Goal: Information Seeking & Learning: Learn about a topic

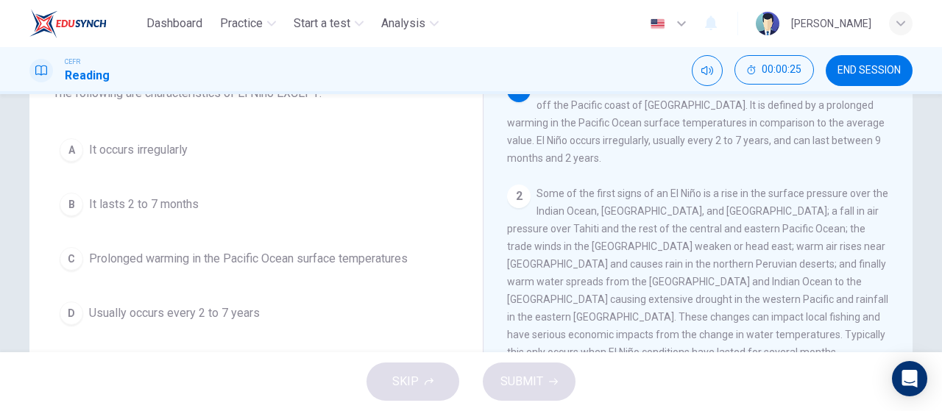
scroll to position [108, 0]
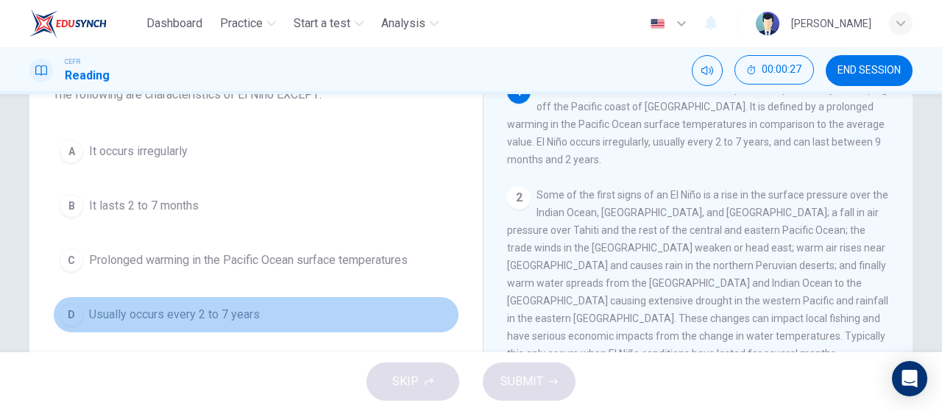
click at [230, 322] on button "D Usually occurs every 2 to 7 years" at bounding box center [256, 315] width 406 height 37
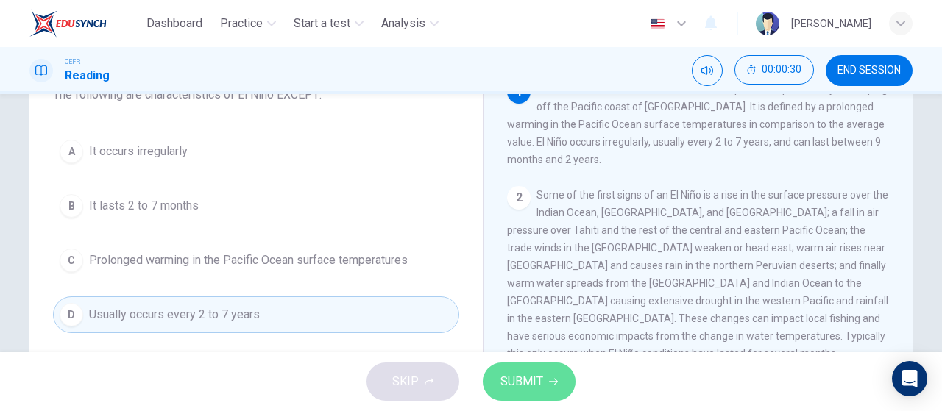
click at [543, 386] on button "SUBMIT" at bounding box center [529, 382] width 93 height 38
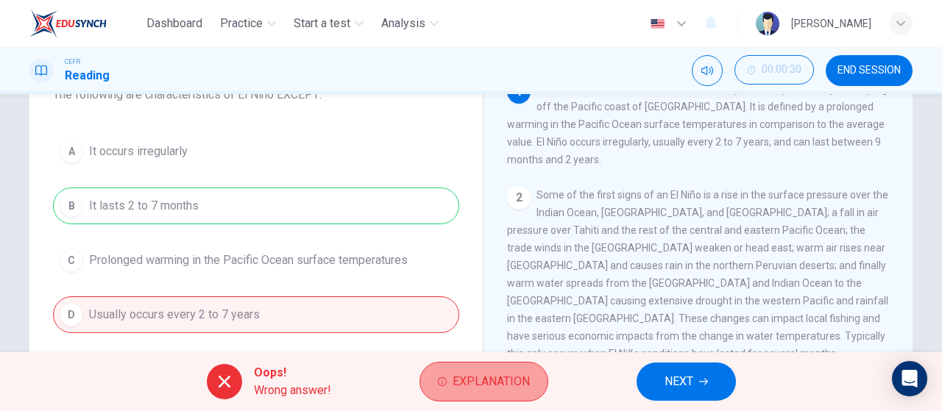
click at [477, 367] on button "Explanation" at bounding box center [484, 382] width 129 height 40
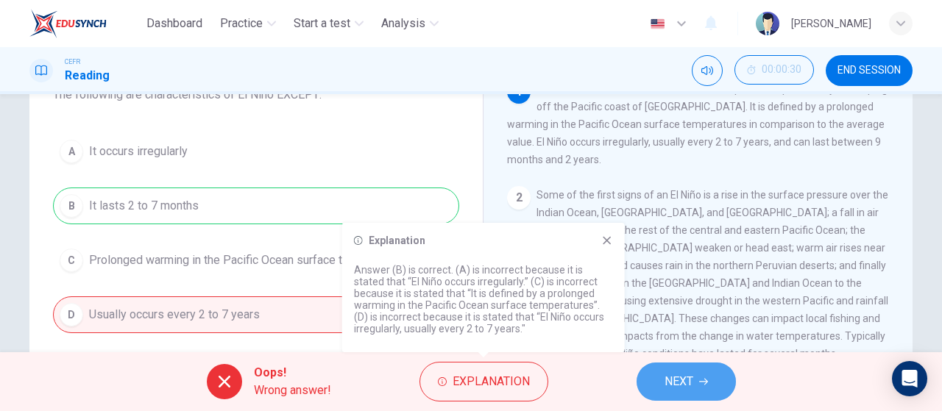
click at [674, 381] on span "NEXT" at bounding box center [679, 382] width 29 height 21
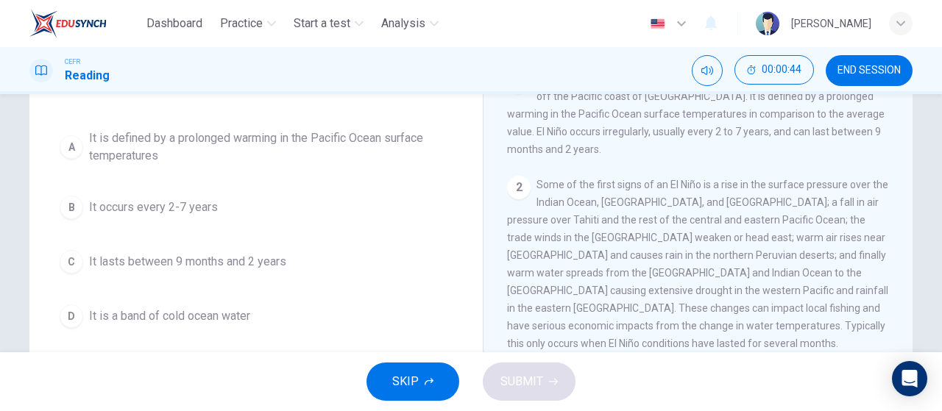
scroll to position [119, 0]
click at [275, 318] on button "D It is a band of cold ocean water" at bounding box center [256, 315] width 406 height 37
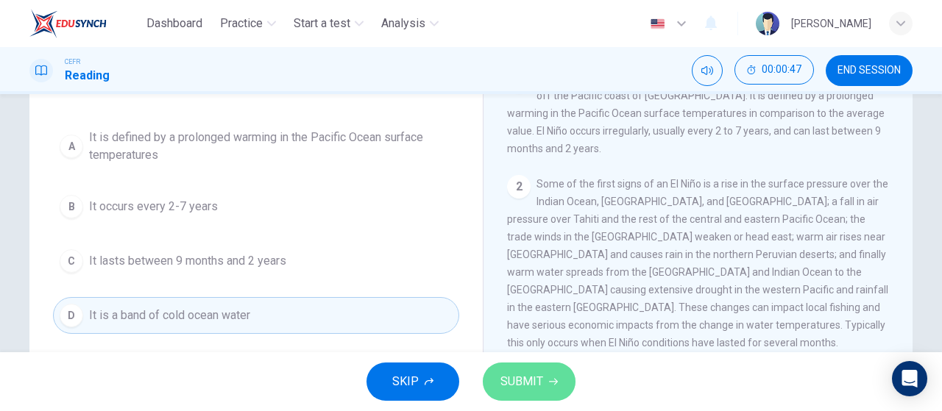
click at [546, 389] on button "SUBMIT" at bounding box center [529, 382] width 93 height 38
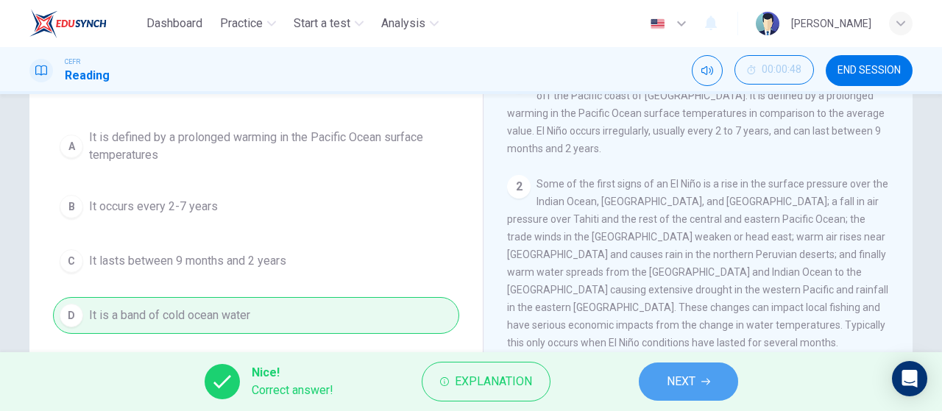
click at [687, 370] on button "NEXT" at bounding box center [688, 382] width 99 height 38
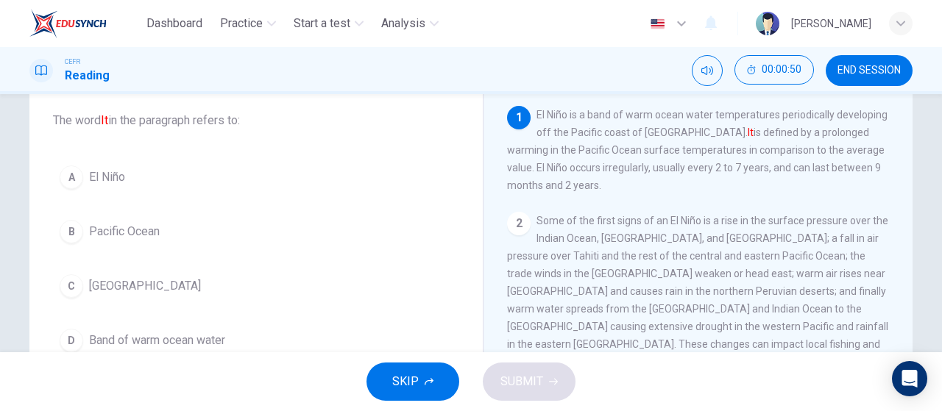
scroll to position [83, 0]
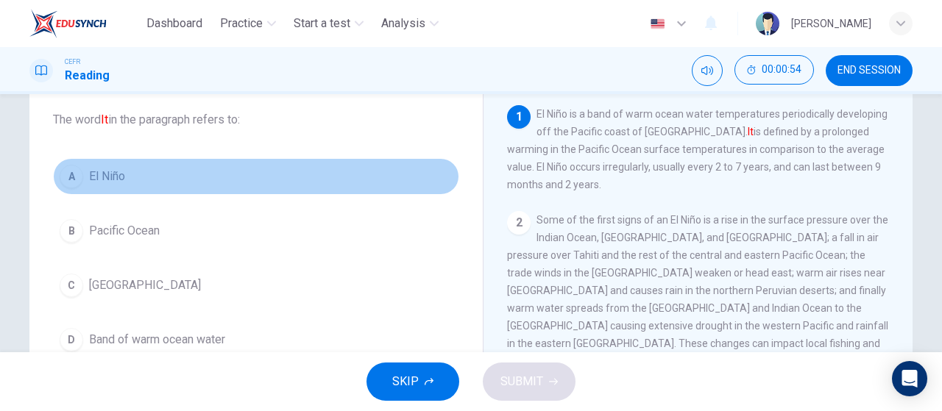
click at [91, 192] on button "A El Niño" at bounding box center [256, 176] width 406 height 37
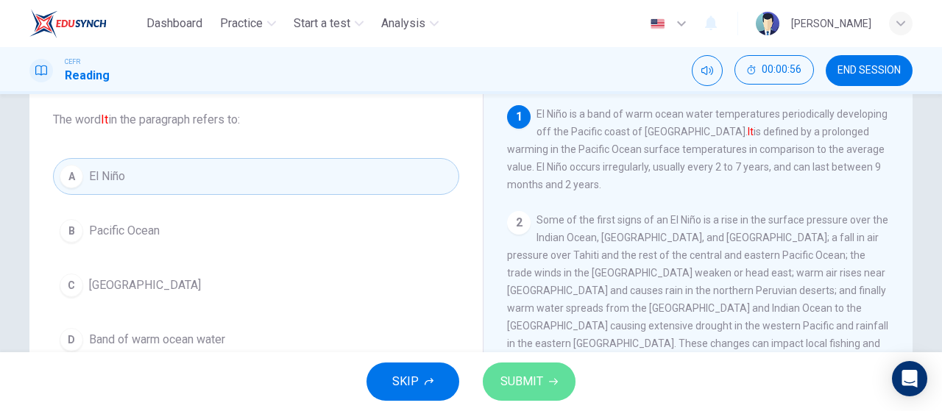
click at [546, 382] on button "SUBMIT" at bounding box center [529, 382] width 93 height 38
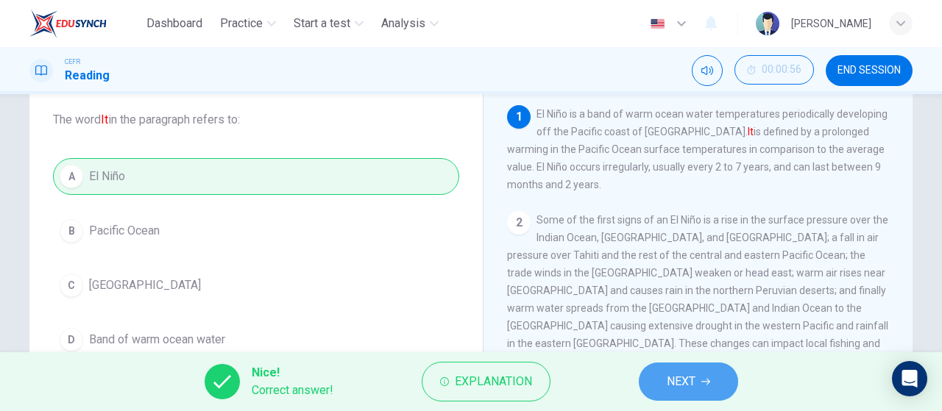
click at [651, 384] on button "NEXT" at bounding box center [688, 382] width 99 height 38
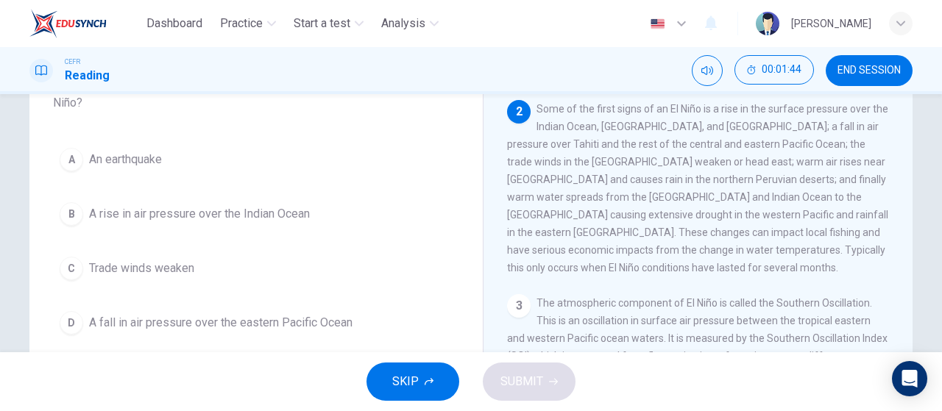
scroll to position [116, 0]
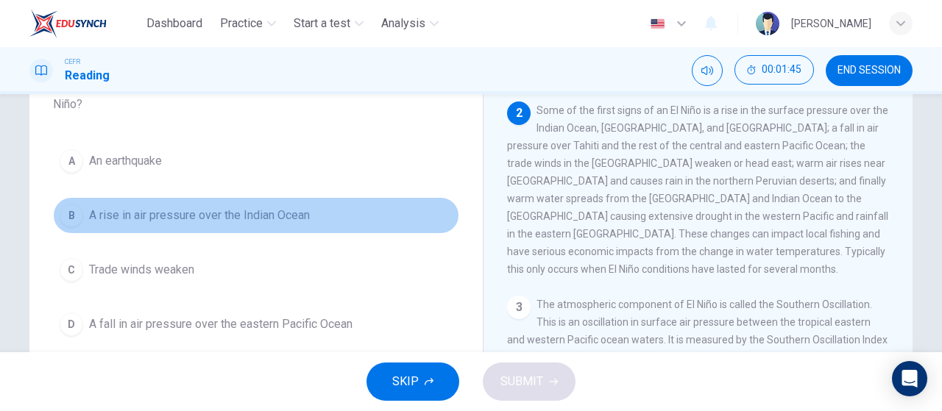
click at [244, 213] on span "A rise in air pressure over the Indian Ocean" at bounding box center [199, 216] width 221 height 18
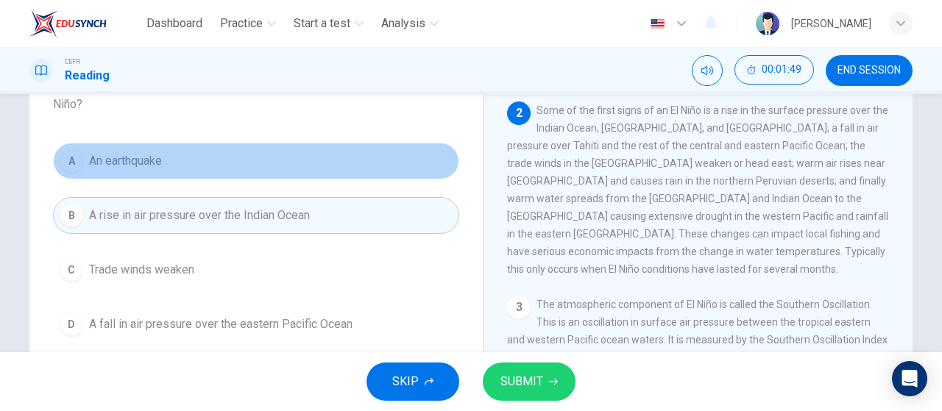
click at [218, 159] on button "A An earthquake" at bounding box center [256, 161] width 406 height 37
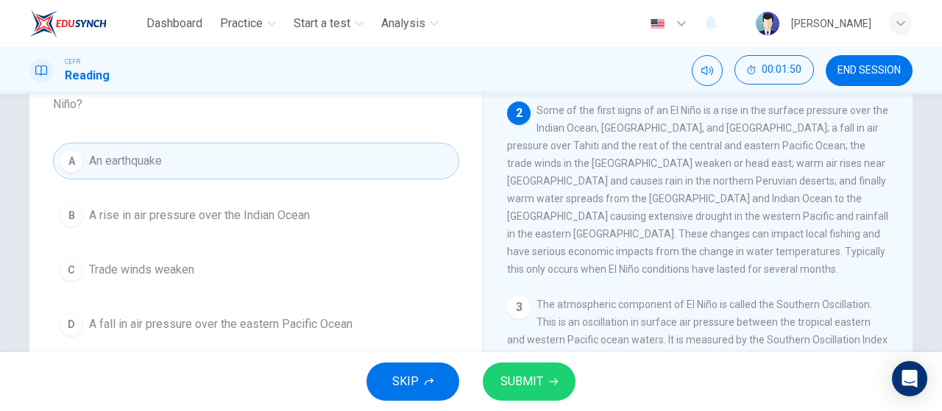
click at [551, 383] on icon "button" at bounding box center [553, 382] width 9 height 9
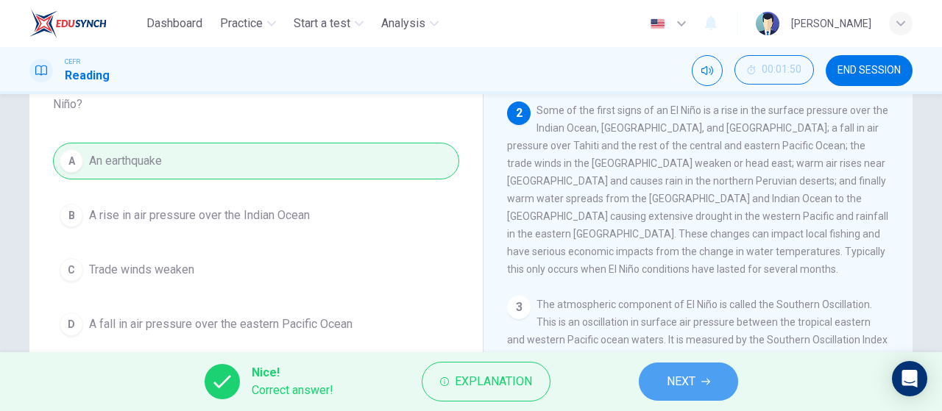
click at [695, 378] on span "NEXT" at bounding box center [681, 382] width 29 height 21
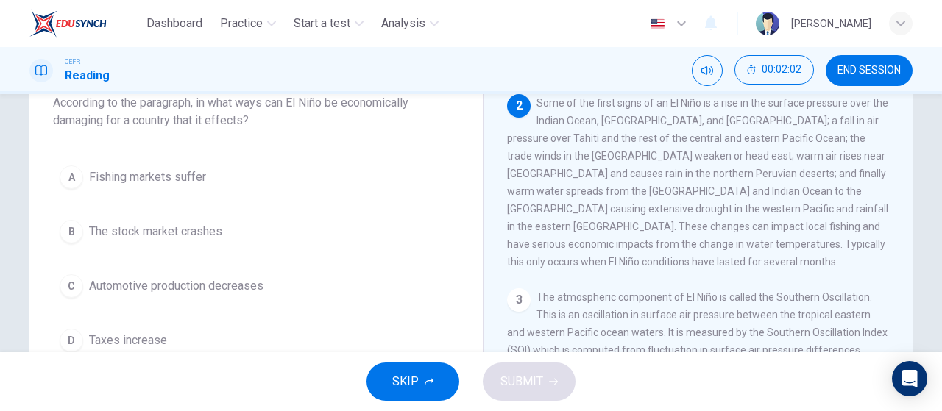
scroll to position [101, 0]
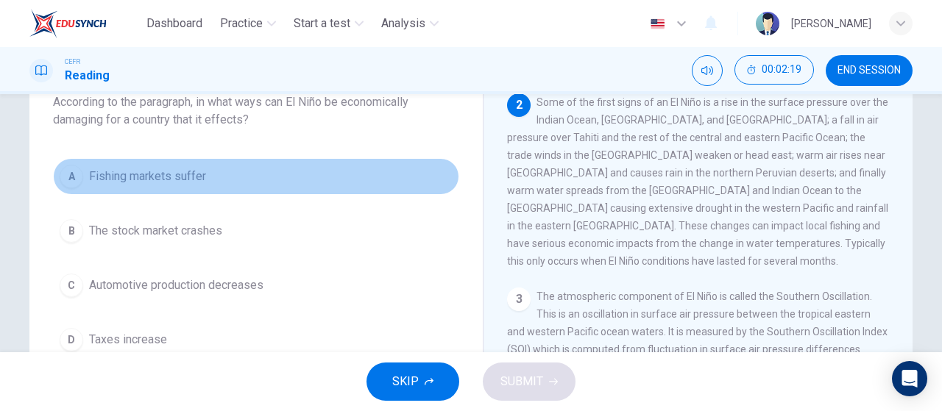
click at [260, 172] on button "A Fishing markets suffer" at bounding box center [256, 176] width 406 height 37
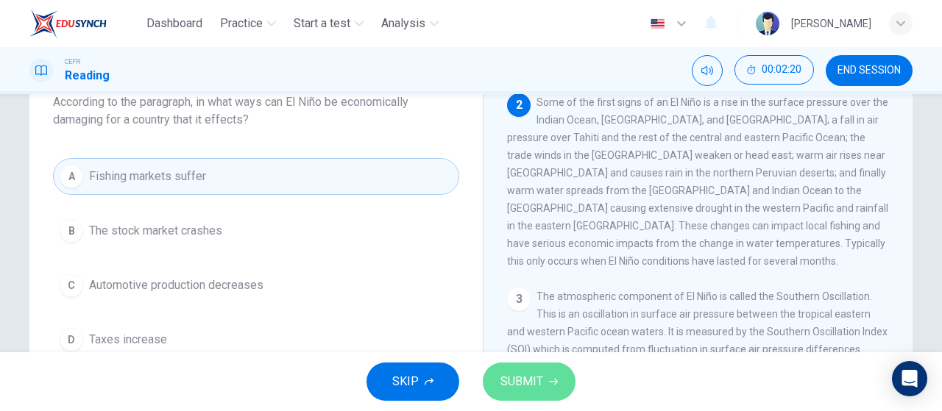
click at [536, 381] on span "SUBMIT" at bounding box center [522, 382] width 43 height 21
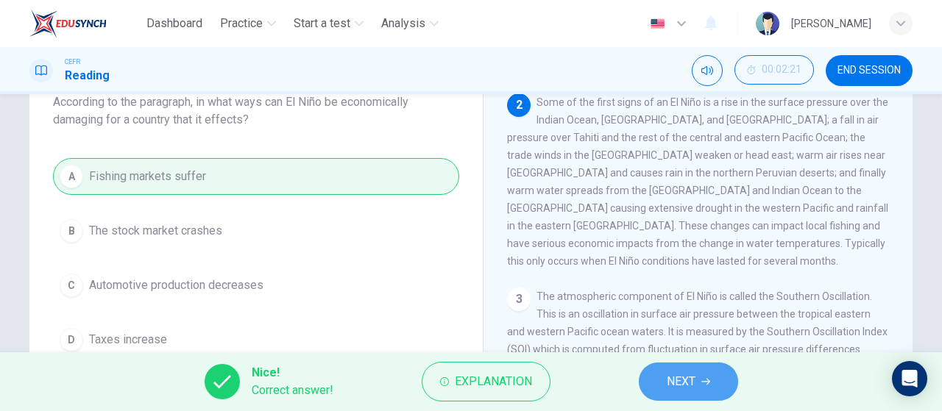
click at [692, 379] on span "NEXT" at bounding box center [681, 382] width 29 height 21
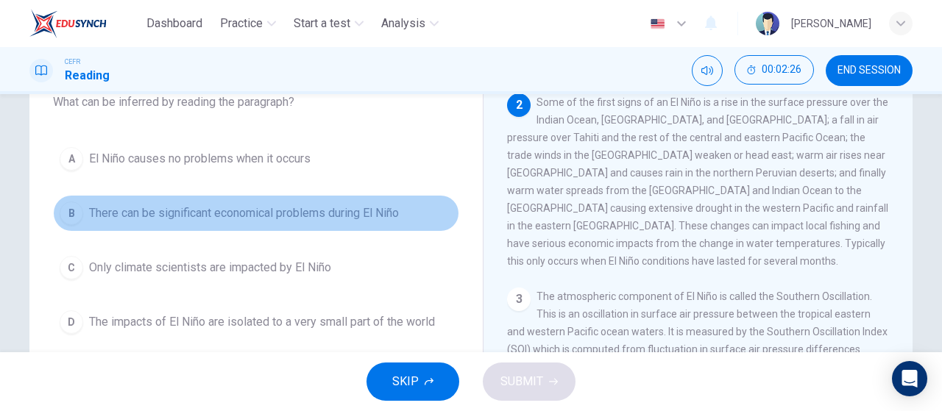
click at [354, 209] on span "There can be significant economical problems during El Niño" at bounding box center [244, 214] width 310 height 18
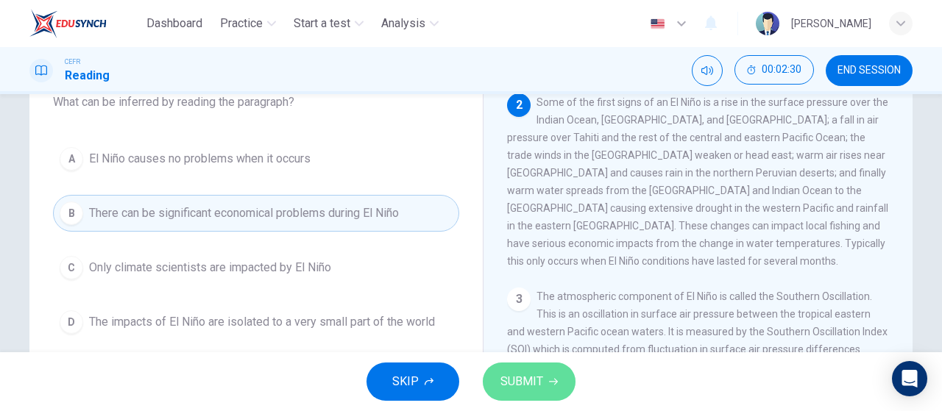
click at [552, 389] on button "SUBMIT" at bounding box center [529, 382] width 93 height 38
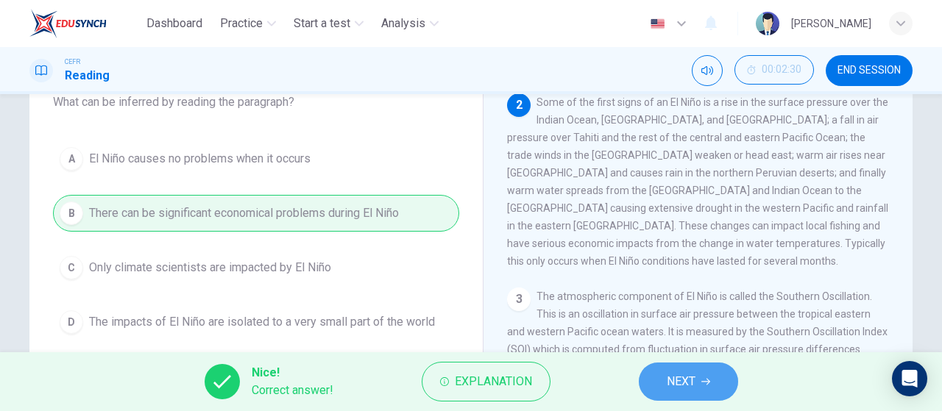
click at [727, 378] on button "NEXT" at bounding box center [688, 382] width 99 height 38
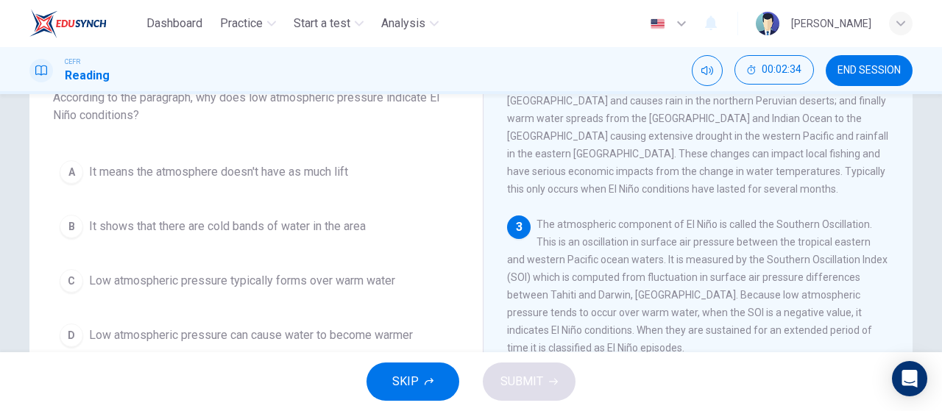
scroll to position [106, 0]
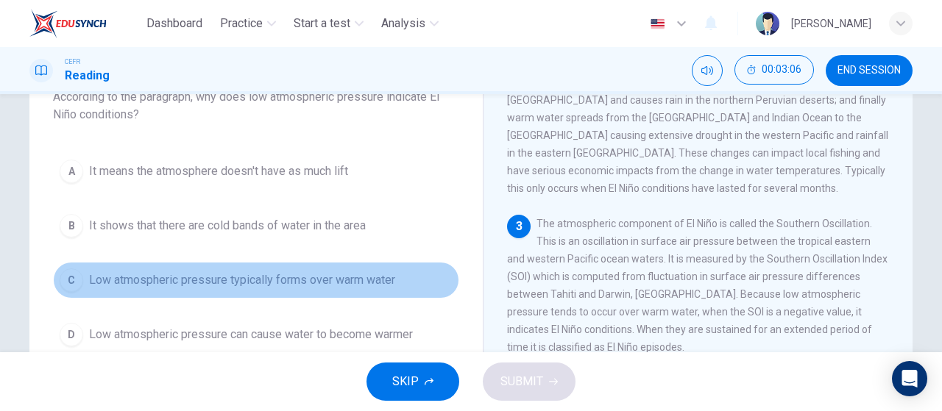
click at [343, 286] on span "Low atmospheric pressure typically forms over warm water" at bounding box center [242, 281] width 306 height 18
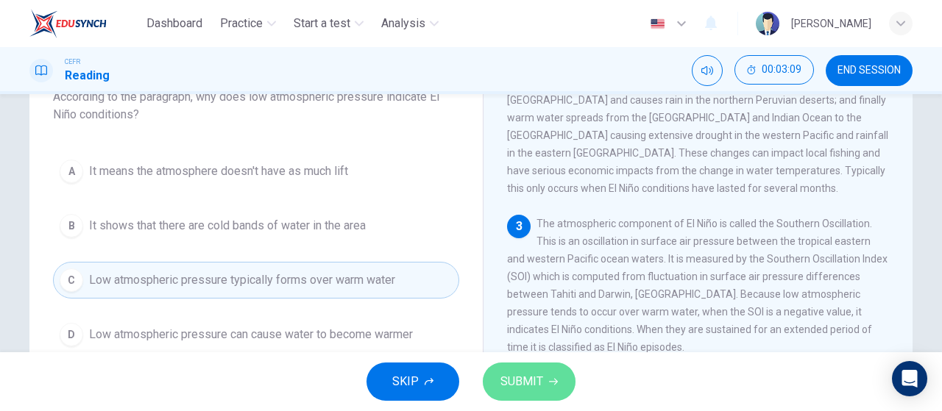
click at [548, 386] on button "SUBMIT" at bounding box center [529, 382] width 93 height 38
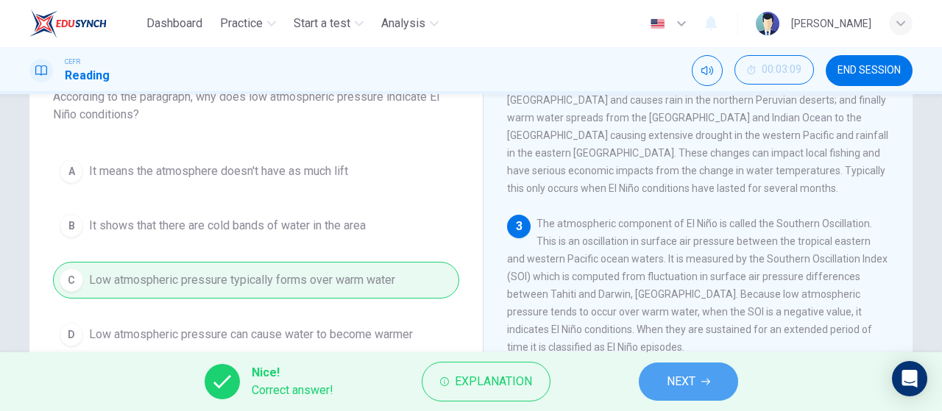
click at [683, 370] on button "NEXT" at bounding box center [688, 382] width 99 height 38
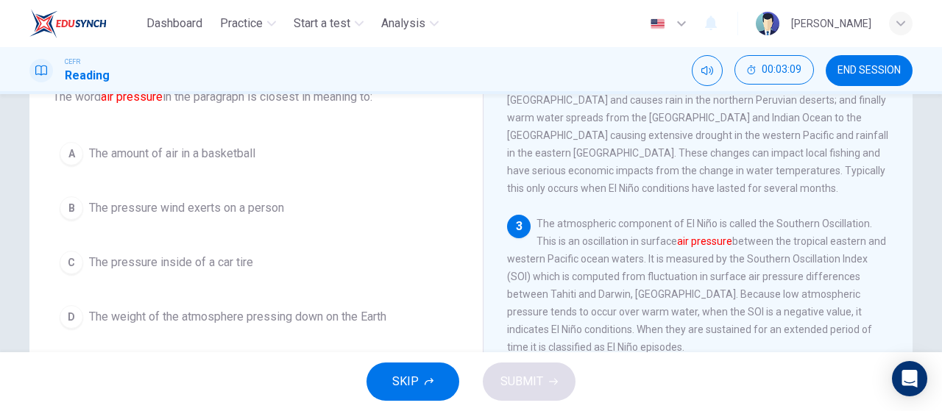
scroll to position [96, 0]
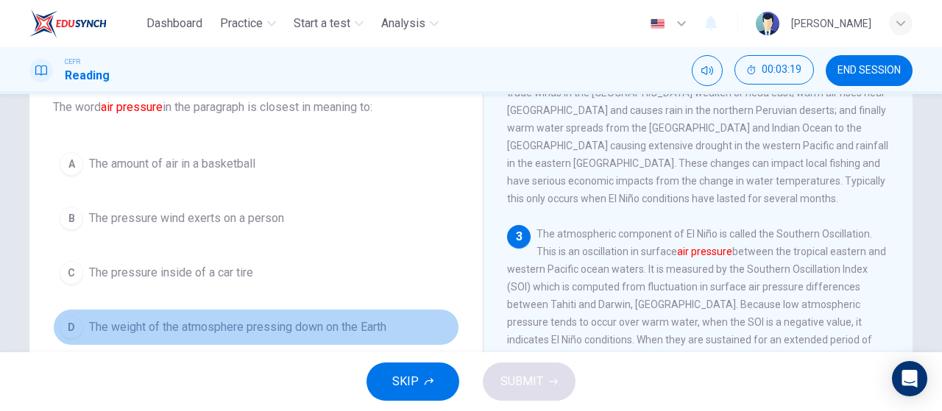
click at [259, 337] on button "D The weight of the atmosphere pressing down on the Earth" at bounding box center [256, 327] width 406 height 37
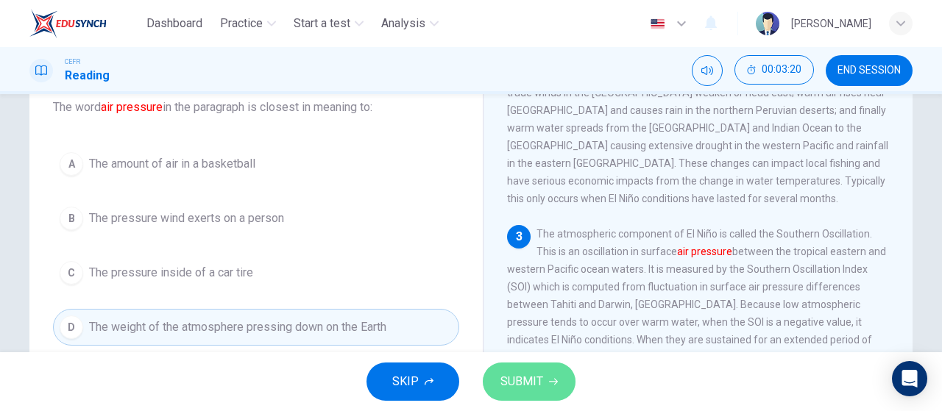
click at [522, 386] on span "SUBMIT" at bounding box center [522, 382] width 43 height 21
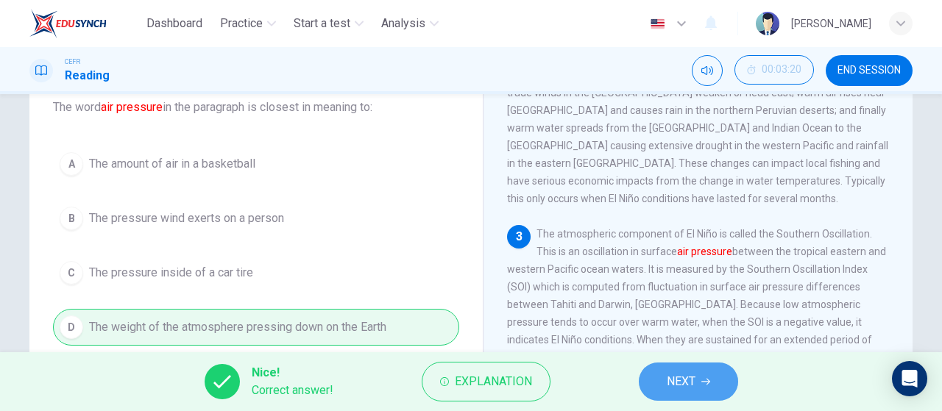
click at [655, 380] on button "NEXT" at bounding box center [688, 382] width 99 height 38
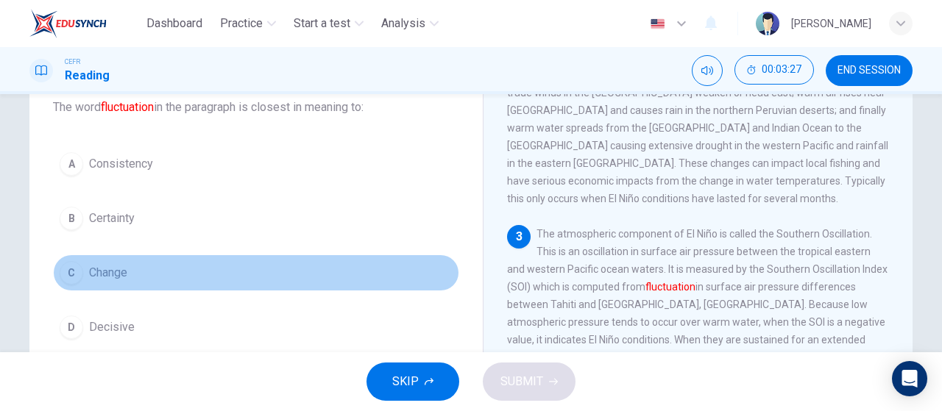
click at [308, 264] on button "C Change" at bounding box center [256, 273] width 406 height 37
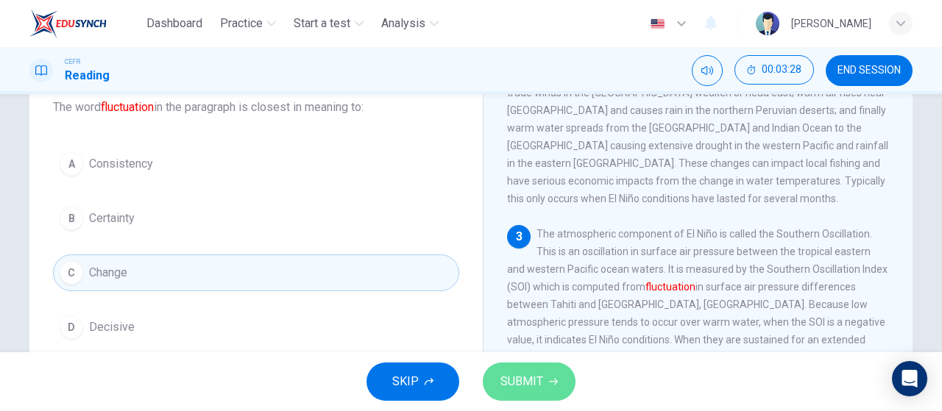
click at [533, 384] on span "SUBMIT" at bounding box center [522, 382] width 43 height 21
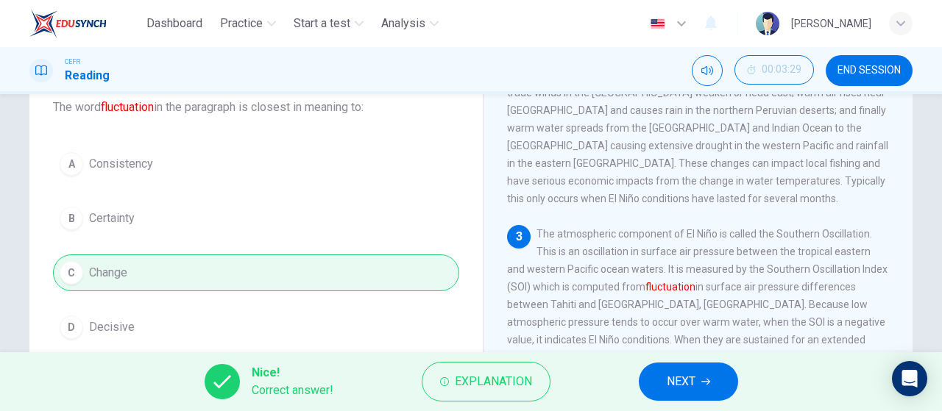
click at [670, 366] on button "NEXT" at bounding box center [688, 382] width 99 height 38
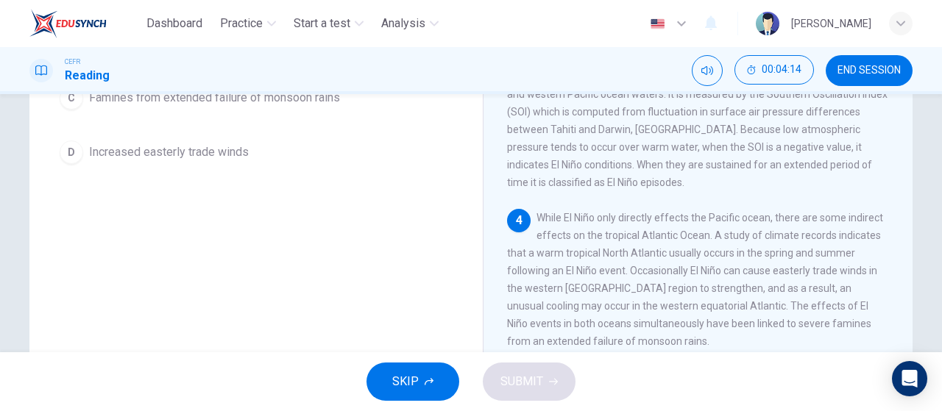
scroll to position [261, 0]
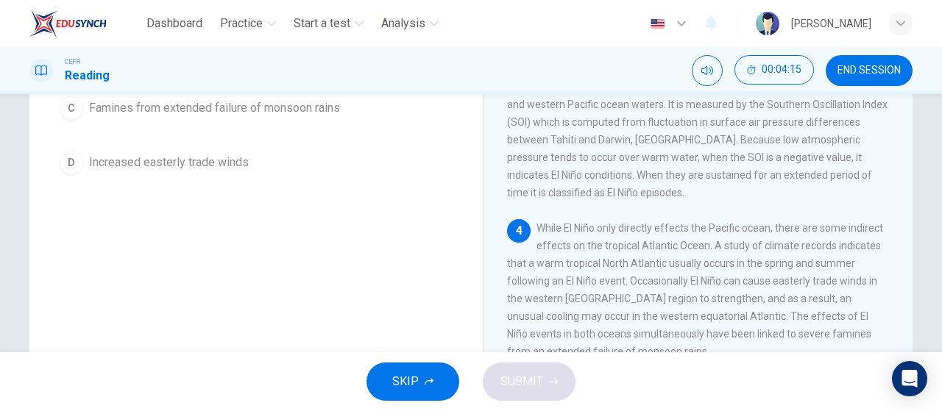
click at [305, 157] on button "D Increased easterly trade winds" at bounding box center [256, 162] width 406 height 37
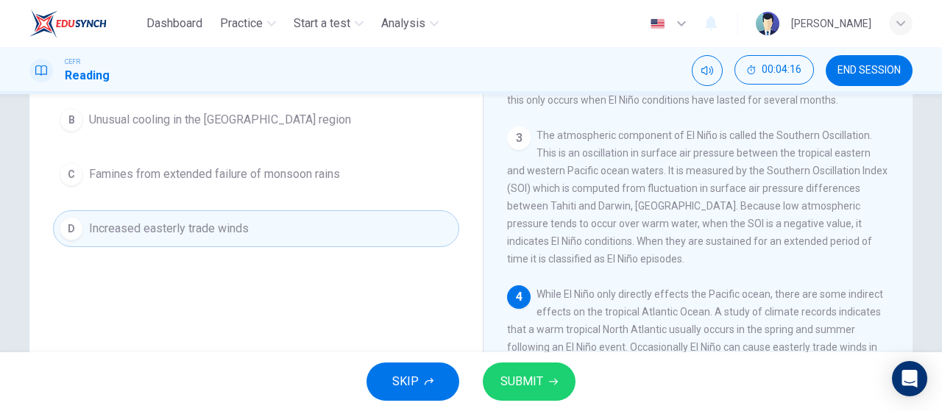
scroll to position [190, 0]
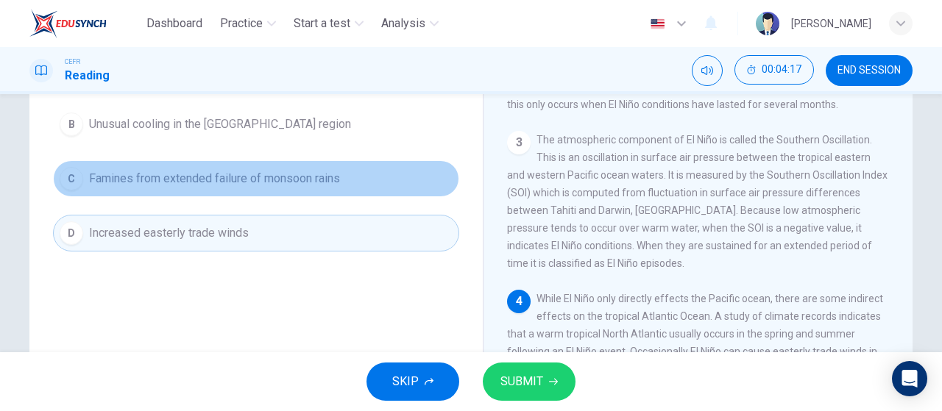
click at [297, 163] on button "C Famines from extended failure of monsoon rains" at bounding box center [256, 178] width 406 height 37
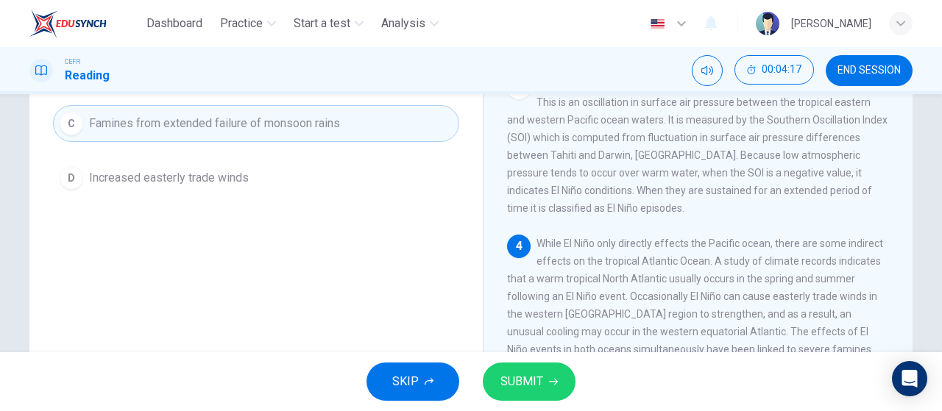
scroll to position [247, 0]
click at [545, 404] on div "SKIP SUBMIT" at bounding box center [471, 382] width 942 height 59
click at [545, 400] on button "SUBMIT" at bounding box center [529, 382] width 93 height 38
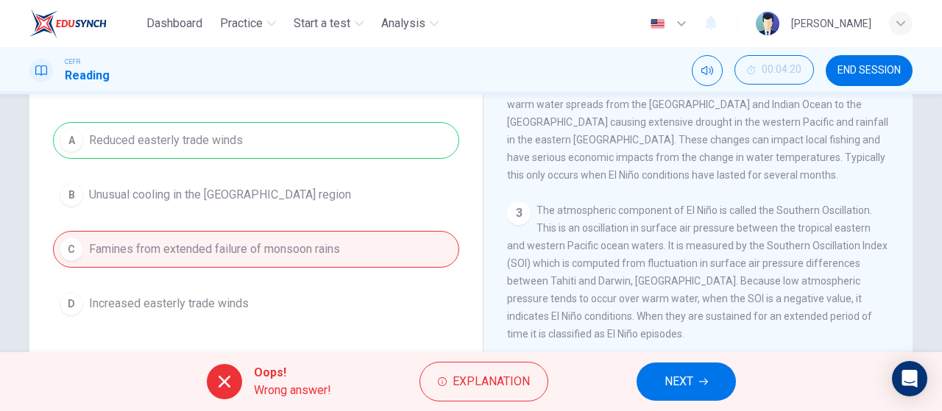
scroll to position [119, 0]
click at [706, 378] on icon "button" at bounding box center [703, 382] width 9 height 9
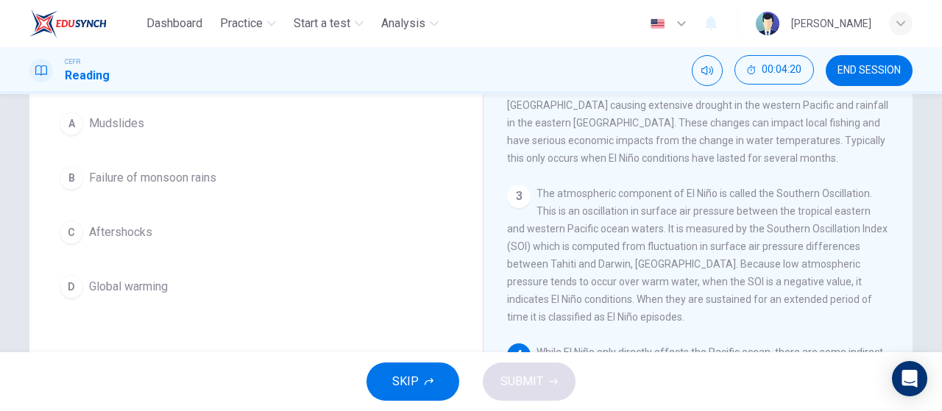
click at [417, 286] on button "D Global warming" at bounding box center [256, 287] width 406 height 37
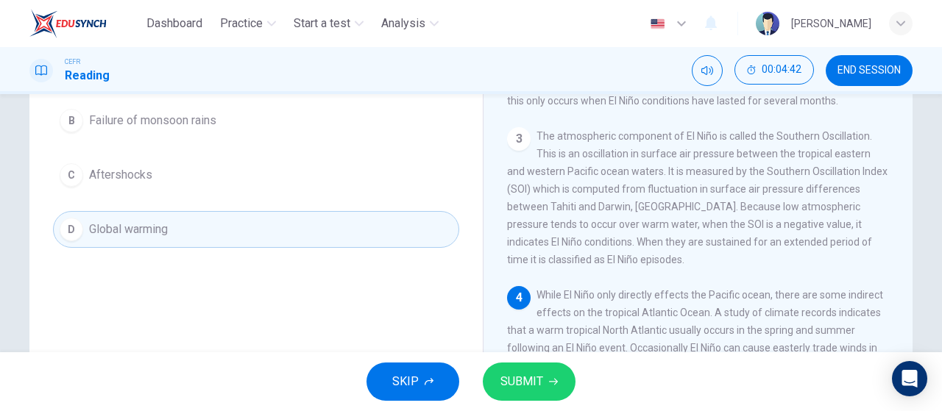
scroll to position [160, 0]
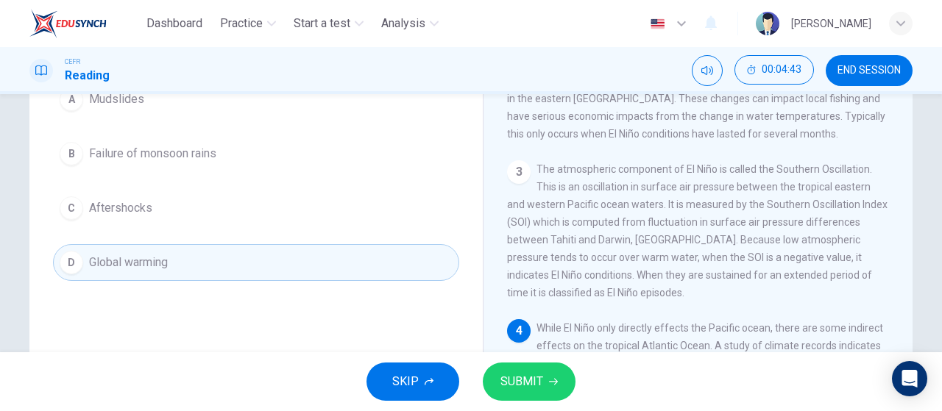
click at [314, 150] on div "A Mudslides B Failure of monsoon rains C Aftershocks D Global warming" at bounding box center [256, 181] width 406 height 200
click at [314, 172] on button "B Failure of monsoon rains" at bounding box center [256, 153] width 406 height 37
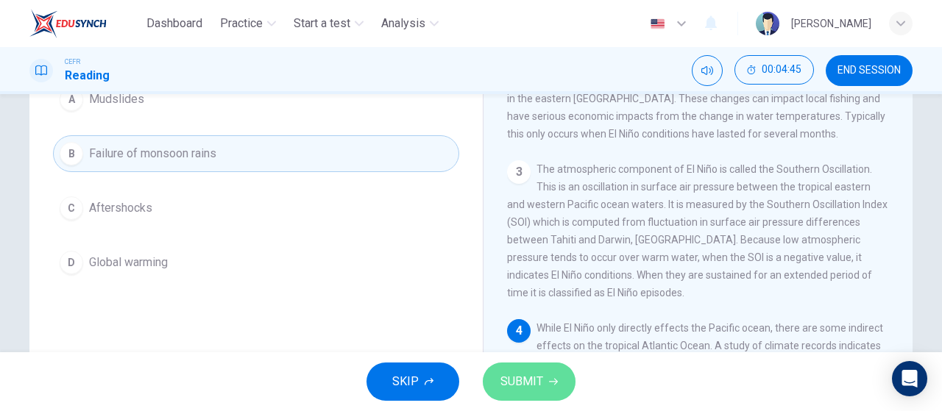
click at [522, 381] on span "SUBMIT" at bounding box center [522, 382] width 43 height 21
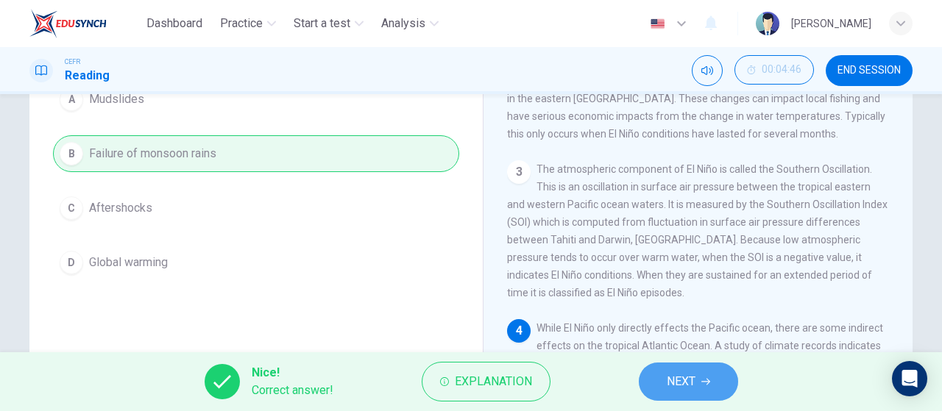
click at [721, 385] on button "NEXT" at bounding box center [688, 382] width 99 height 38
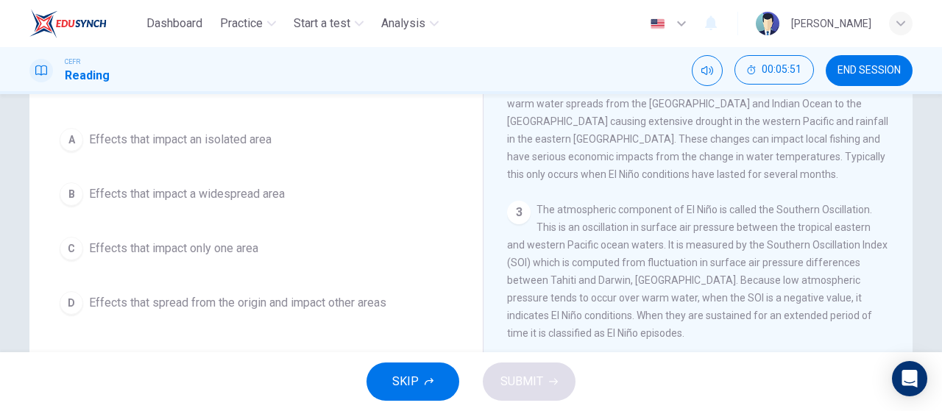
scroll to position [118, 0]
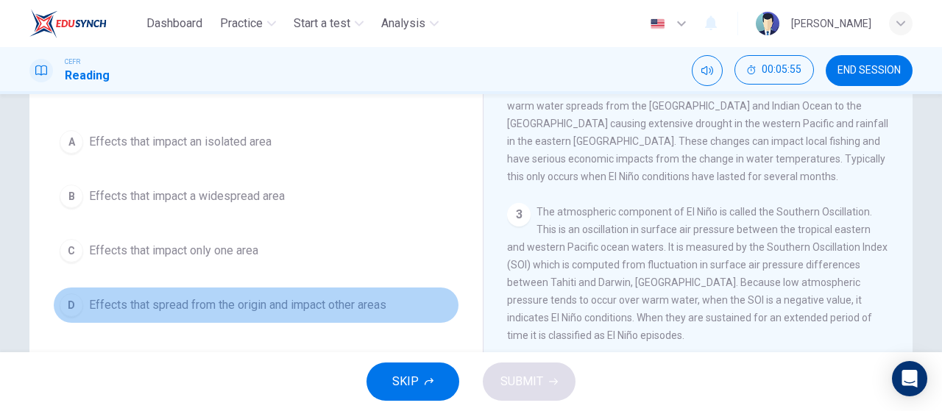
click at [353, 297] on span "Effects that spread from the origin and impact other areas" at bounding box center [237, 306] width 297 height 18
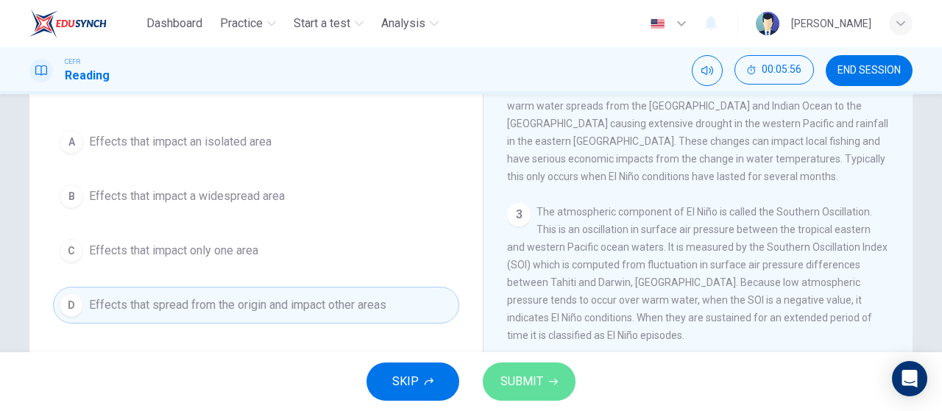
click at [530, 381] on span "SUBMIT" at bounding box center [522, 382] width 43 height 21
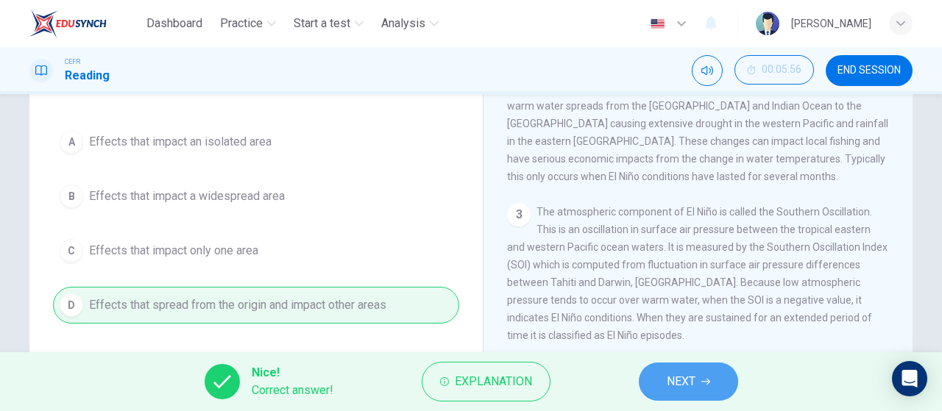
click at [701, 383] on button "NEXT" at bounding box center [688, 382] width 99 height 38
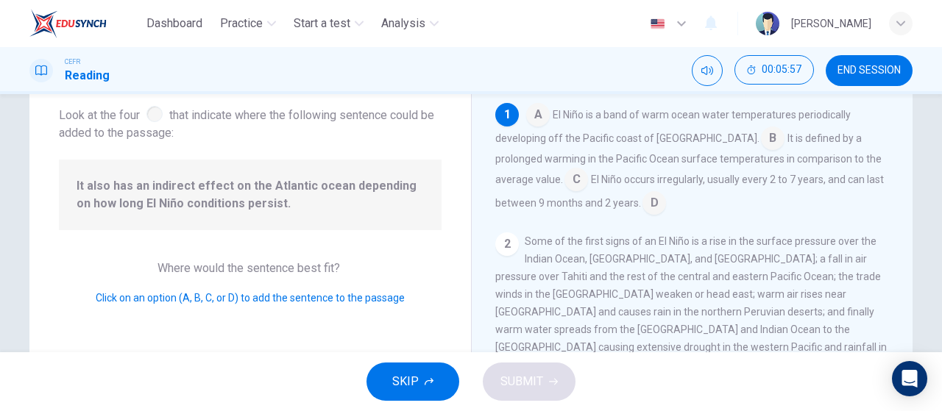
scroll to position [86, 0]
click at [651, 199] on input at bounding box center [655, 204] width 24 height 24
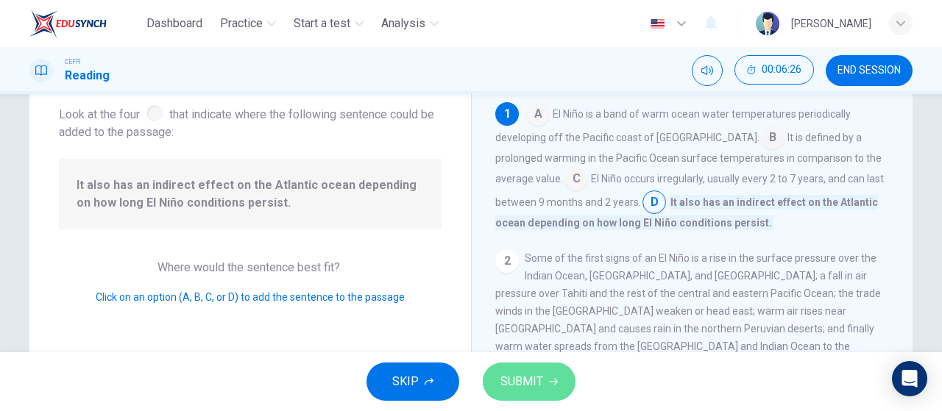
click at [540, 383] on span "SUBMIT" at bounding box center [522, 382] width 43 height 21
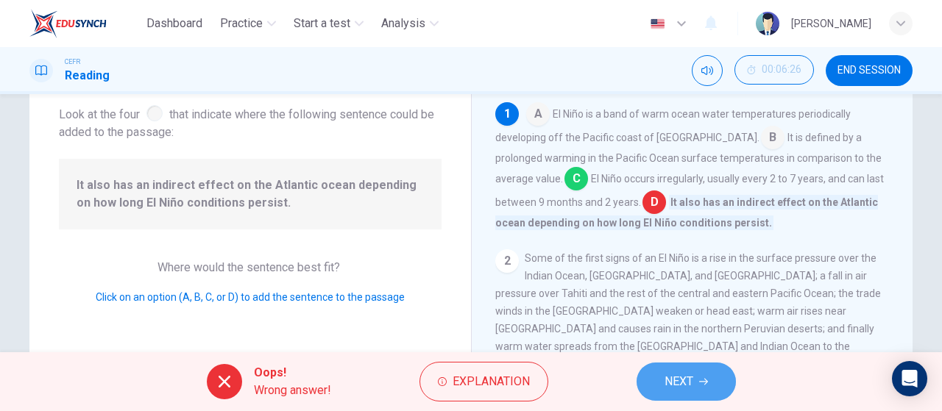
click at [701, 381] on icon "button" at bounding box center [703, 382] width 9 height 9
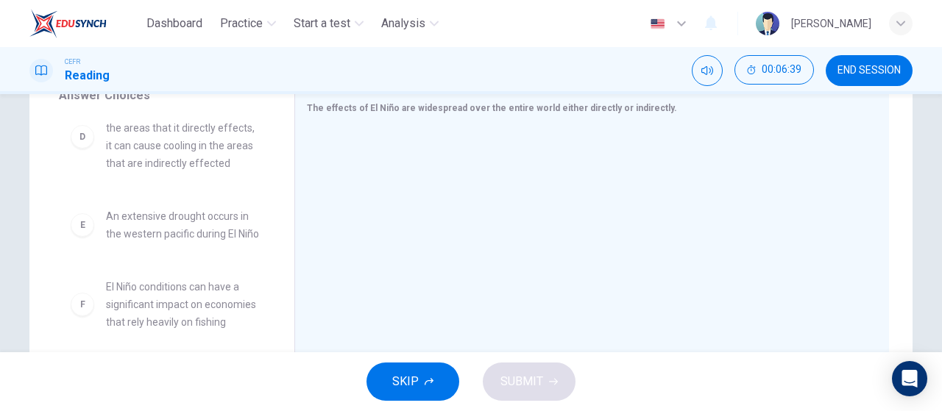
scroll to position [362, 0]
click at [408, 398] on button "SKIP" at bounding box center [413, 382] width 93 height 38
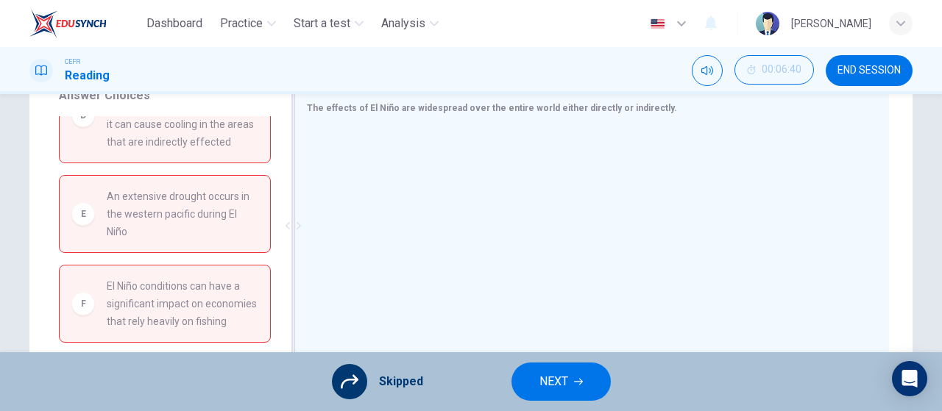
scroll to position [215, 0]
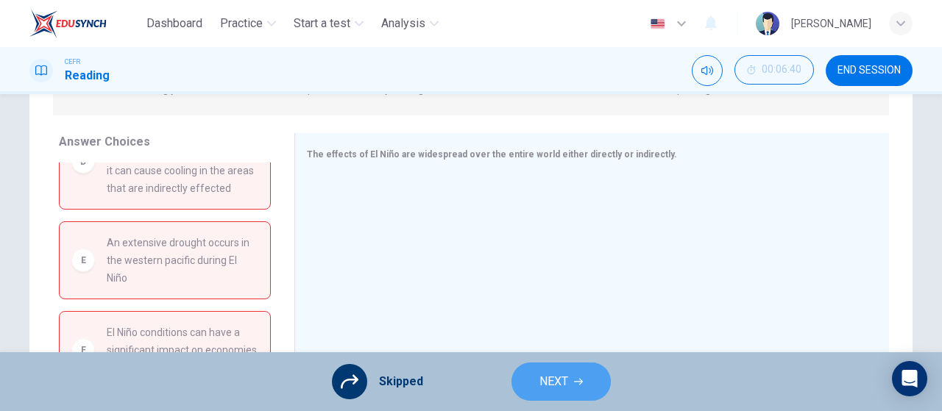
click at [563, 384] on span "NEXT" at bounding box center [554, 382] width 29 height 21
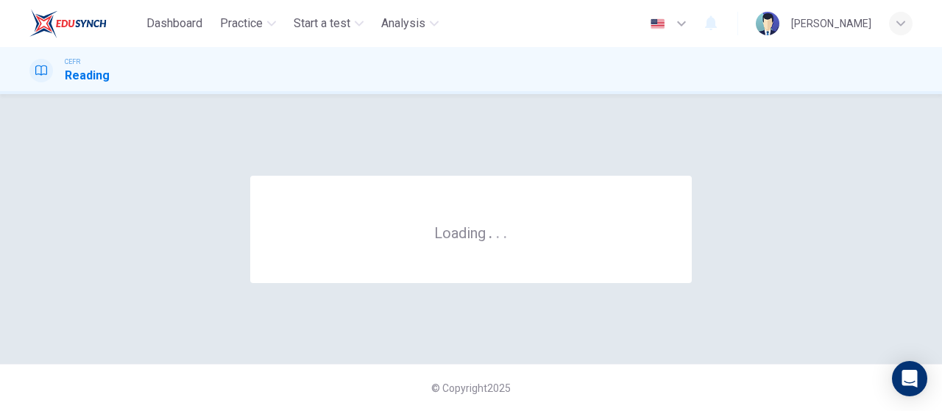
scroll to position [0, 0]
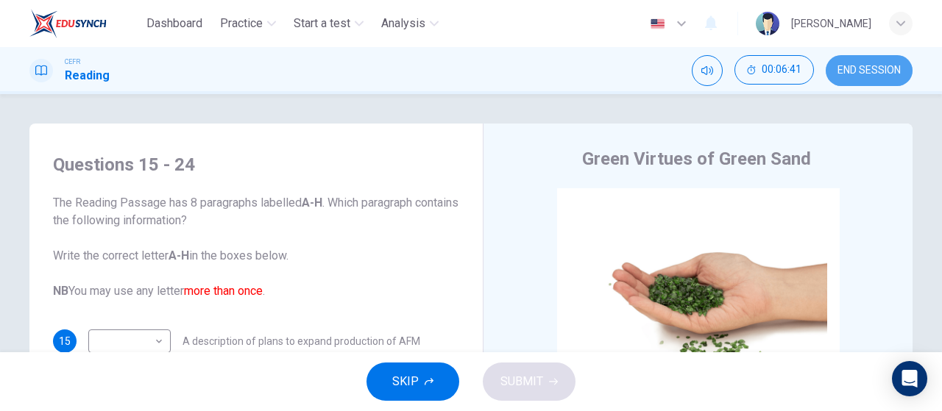
click at [842, 67] on span "END SESSION" at bounding box center [869, 71] width 63 height 12
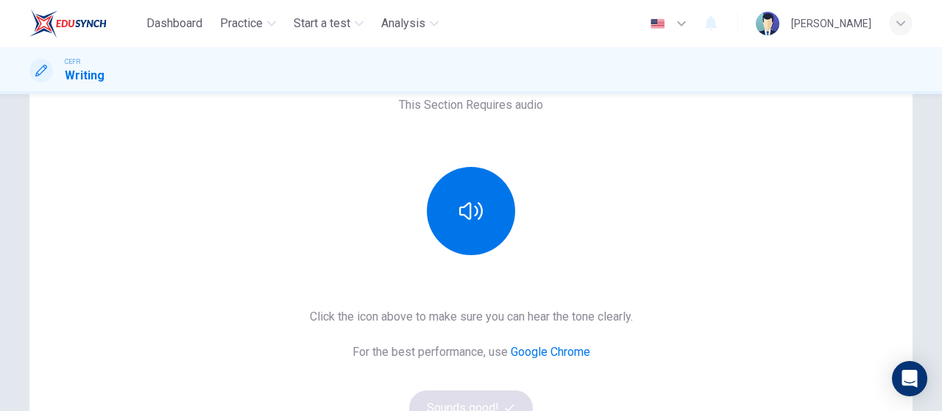
scroll to position [120, 0]
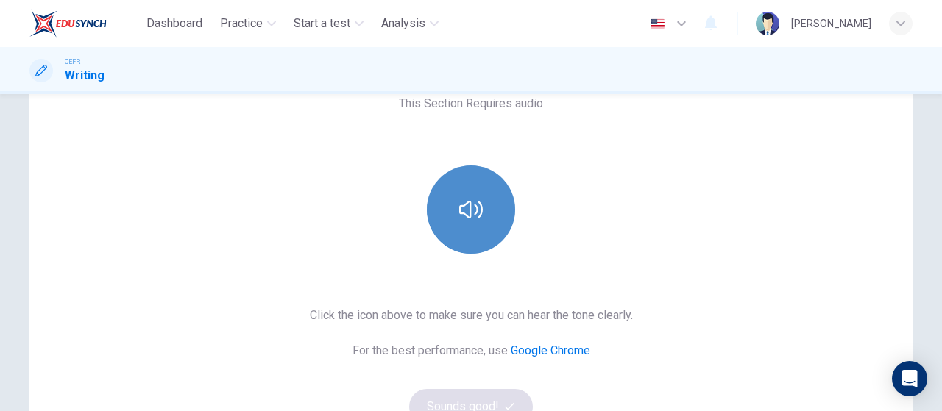
click at [462, 228] on button "button" at bounding box center [471, 210] width 88 height 88
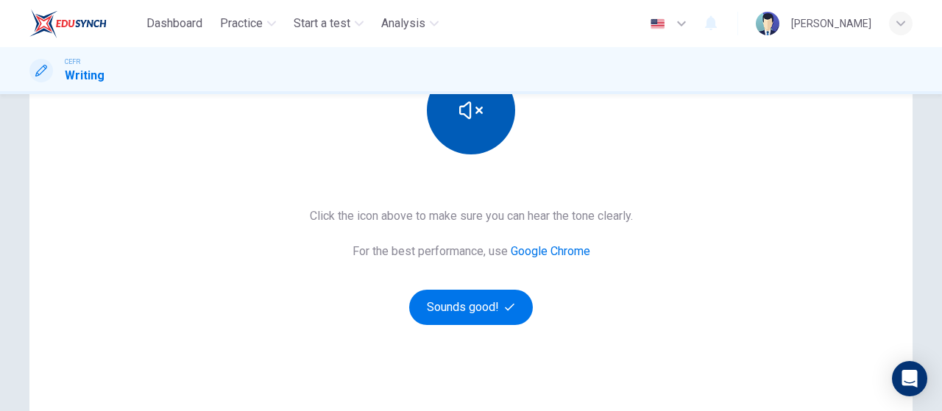
scroll to position [220, 0]
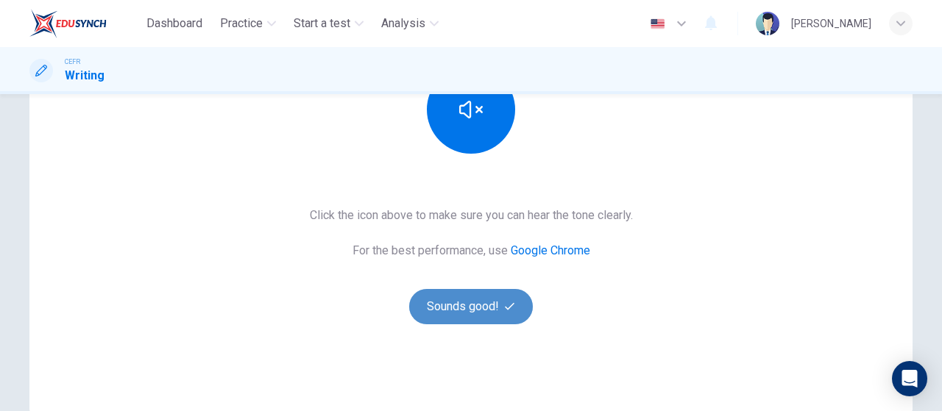
click at [458, 301] on button "Sounds good!" at bounding box center [471, 306] width 124 height 35
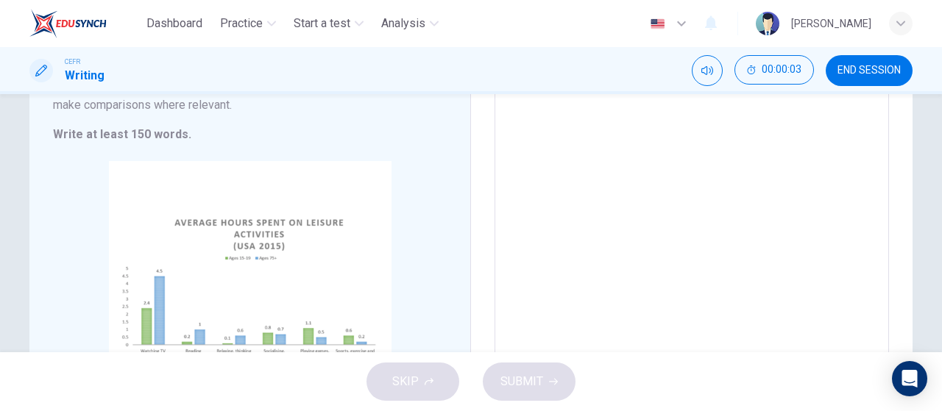
scroll to position [211, 0]
click at [548, 224] on textarea at bounding box center [692, 190] width 374 height 428
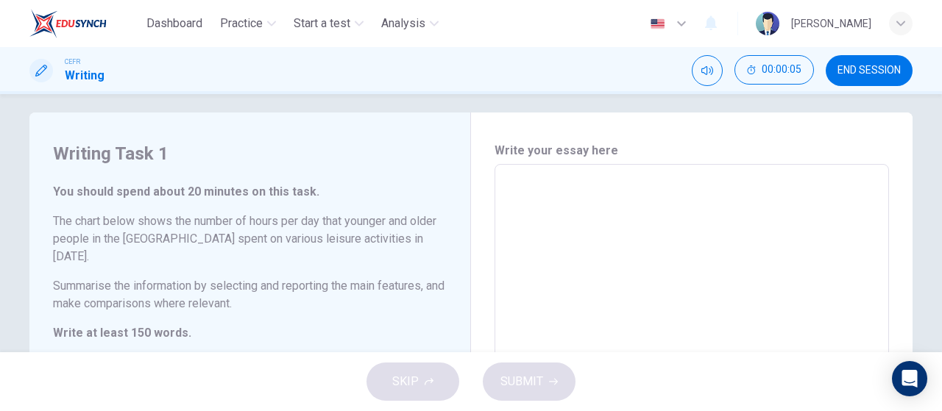
scroll to position [10, 0]
click at [589, 207] on textarea "To enrich screen reader interactions, please activate Accessibility in Grammarl…" at bounding box center [692, 392] width 374 height 428
type textarea "b"
type textarea "x"
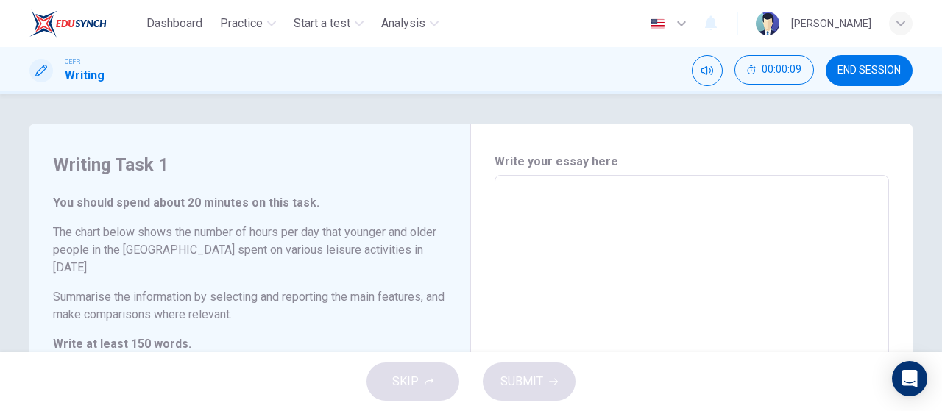
scroll to position [0, 0]
type textarea "t"
type textarea "x"
type textarea "ta"
type textarea "x"
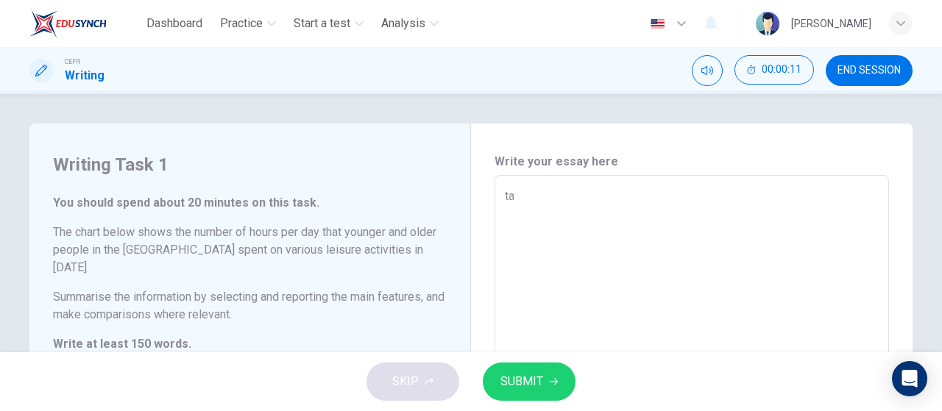
type textarea "tak"
type textarea "x"
type textarea "tak"
type textarea "x"
type textarea "tak m"
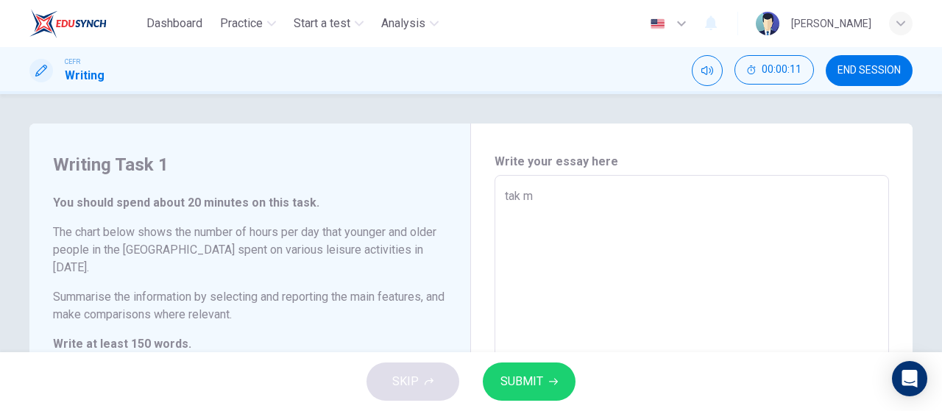
type textarea "x"
type textarea "tak ma"
type textarea "x"
type textarea "tak mas"
type textarea "x"
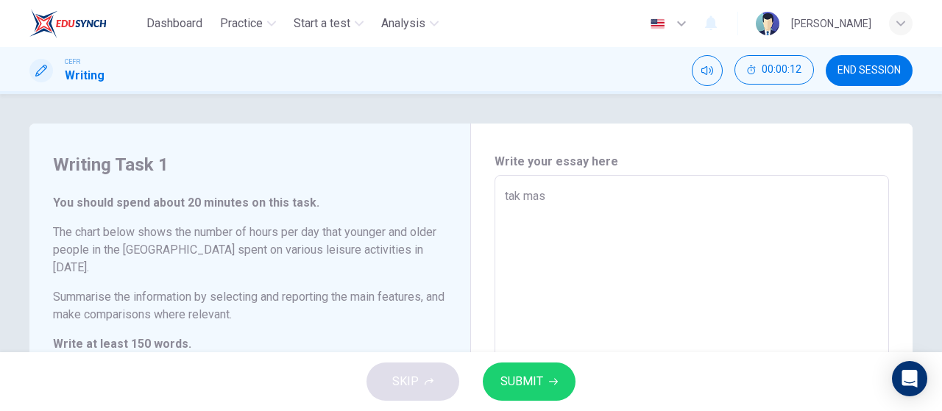
type textarea "tak masu"
type textarea "x"
type textarea "tak masuk"
type textarea "x"
type textarea "tak masuk"
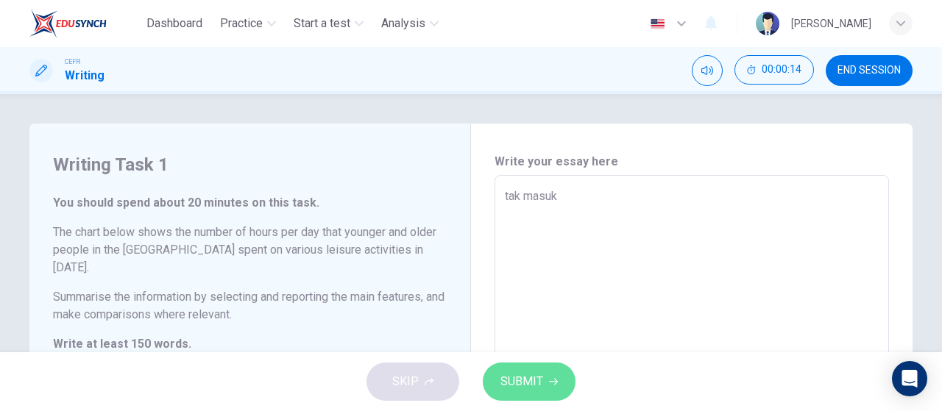
click at [539, 383] on span "SUBMIT" at bounding box center [522, 382] width 43 height 21
type textarea "x"
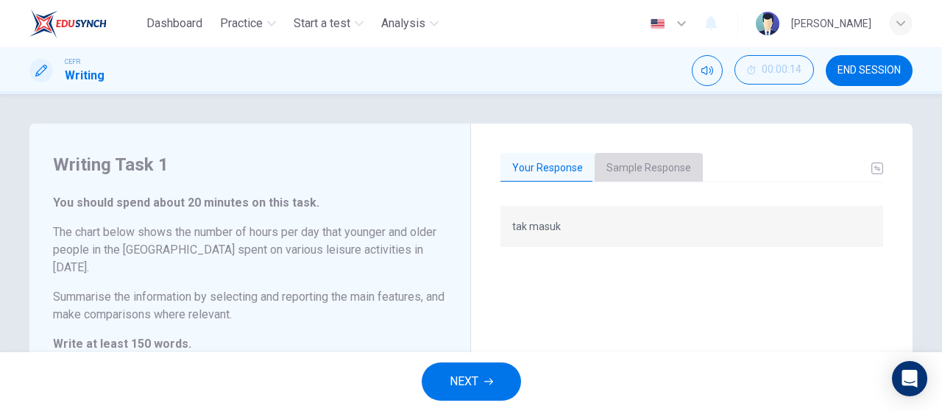
click at [649, 158] on button "Sample Response" at bounding box center [649, 168] width 108 height 31
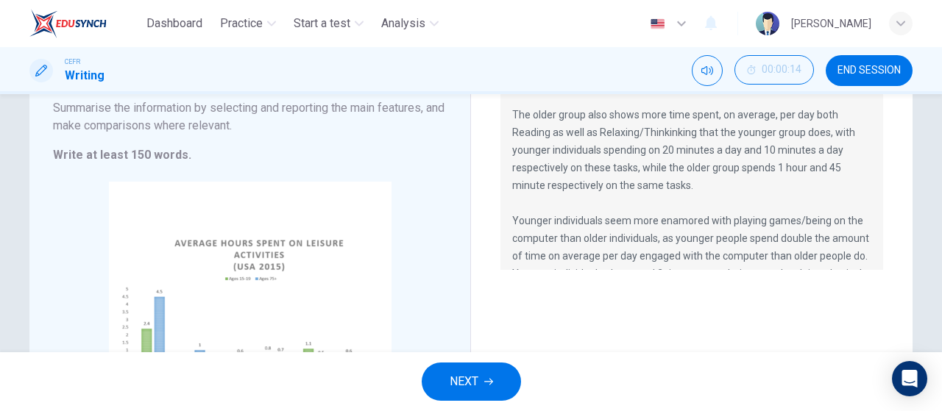
scroll to position [141, 0]
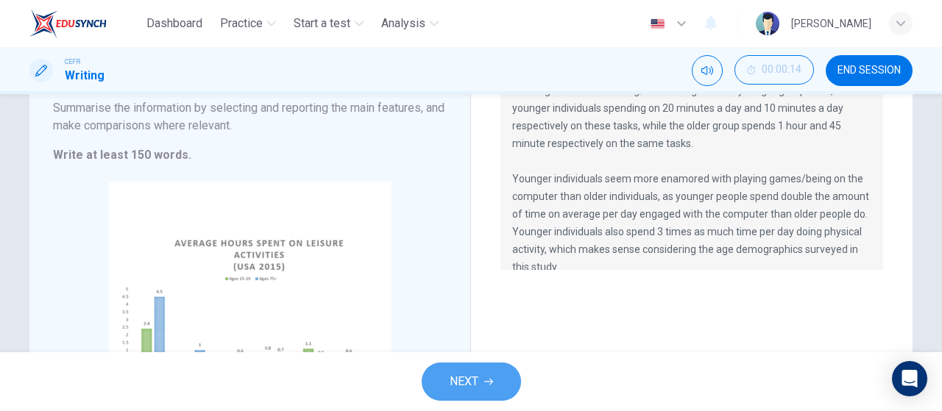
click at [462, 393] on button "NEXT" at bounding box center [471, 382] width 99 height 38
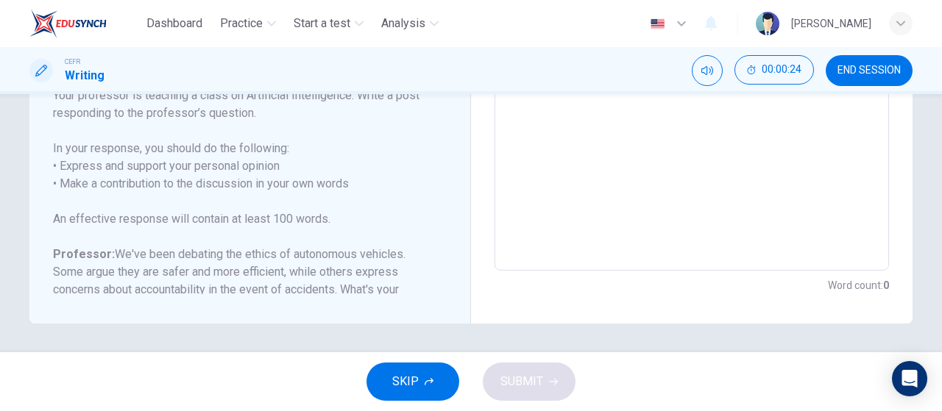
scroll to position [0, 0]
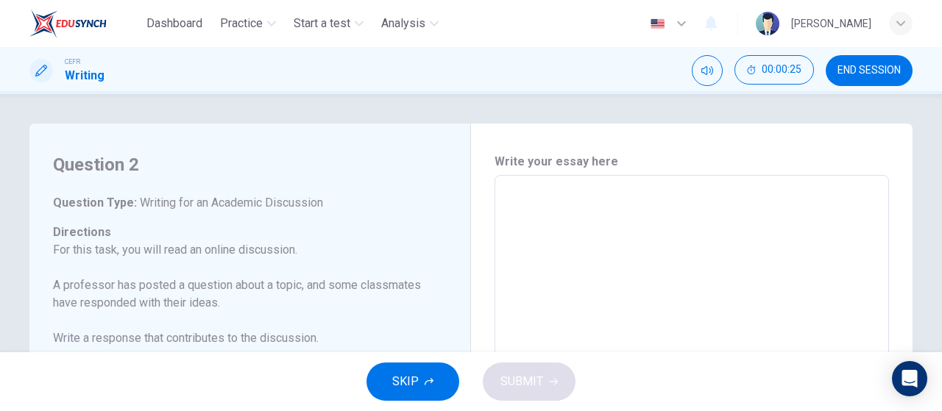
type textarea "t"
type textarea "x"
type textarea "ta"
type textarea "x"
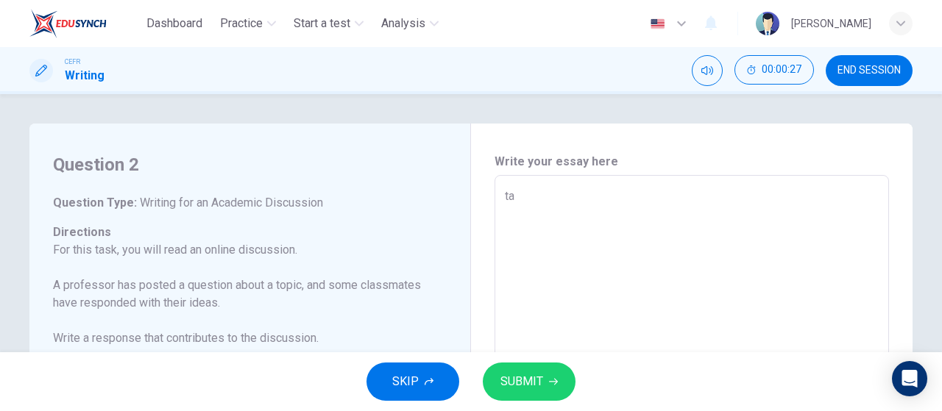
type textarea "tak"
type textarea "x"
type textarea "tak"
type textarea "x"
type textarea "tak m"
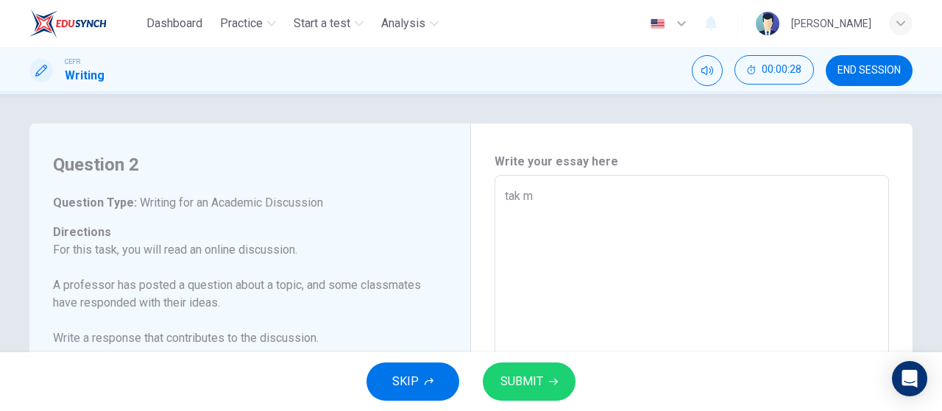
type textarea "x"
type textarea "tak ma"
type textarea "x"
type textarea "tak mas"
type textarea "x"
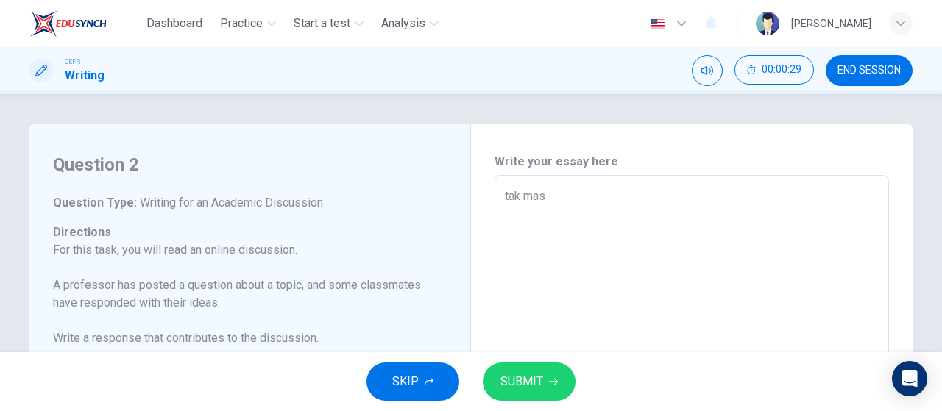
type textarea "tak masu"
type textarea "x"
type textarea "tak masuk"
type textarea "x"
type textarea "tak masuk"
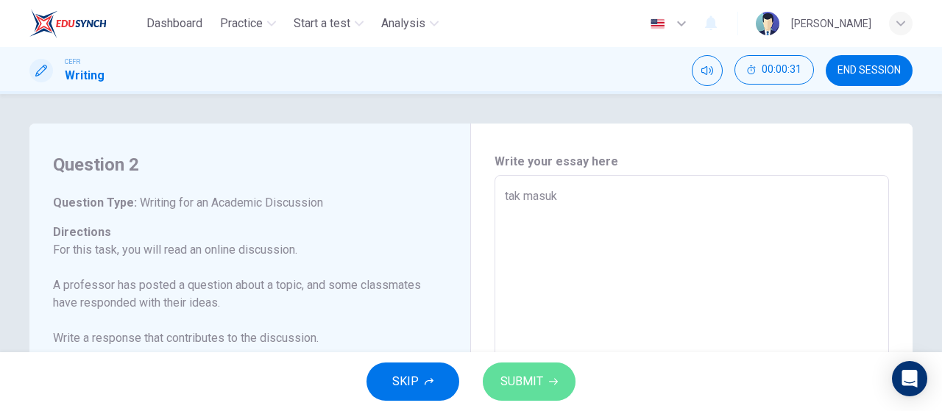
click at [513, 388] on span "SUBMIT" at bounding box center [522, 382] width 43 height 21
type textarea "x"
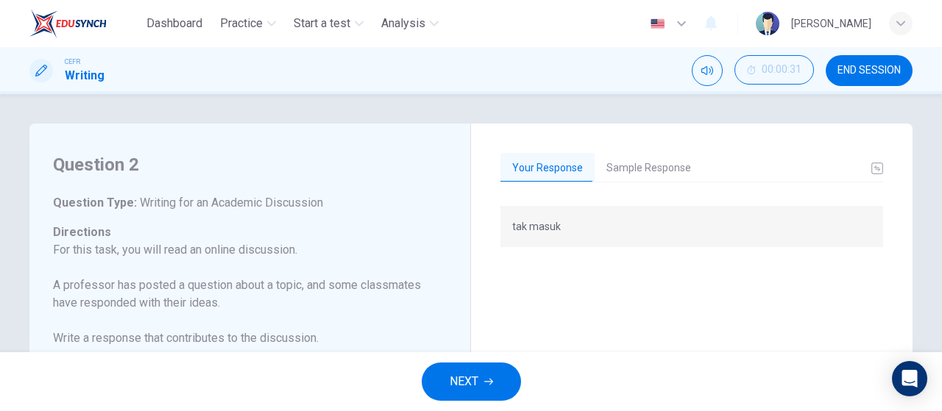
click at [662, 238] on div "tak masuk" at bounding box center [692, 226] width 383 height 41
click at [634, 166] on button "Sample Response" at bounding box center [649, 168] width 108 height 31
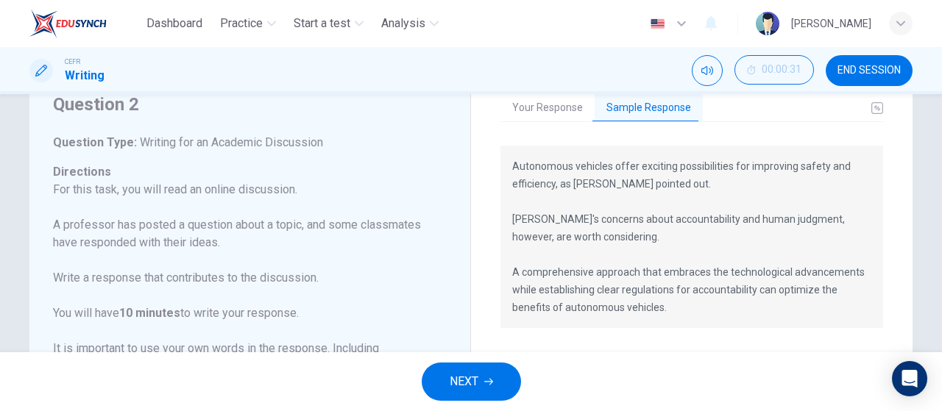
scroll to position [62, 0]
click at [465, 354] on div "NEXT" at bounding box center [471, 382] width 942 height 59
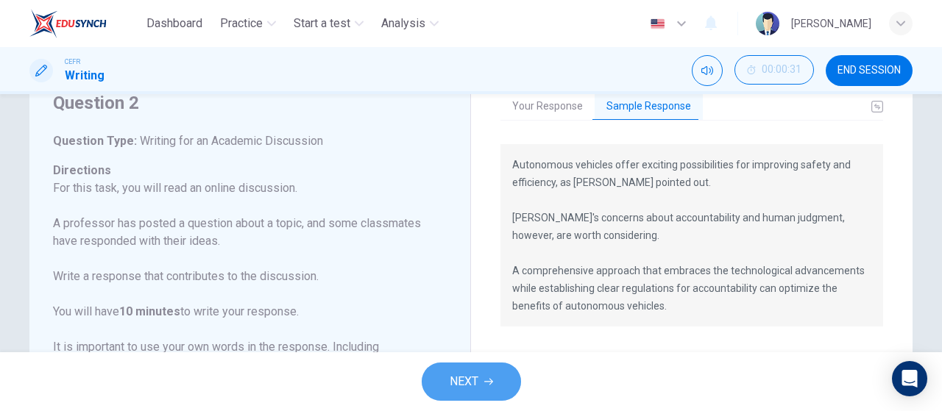
click at [474, 379] on span "NEXT" at bounding box center [464, 382] width 29 height 21
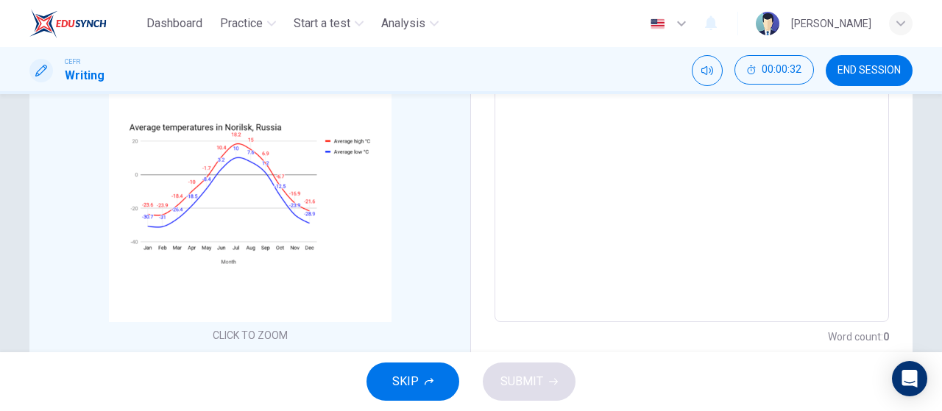
scroll to position [289, 0]
click at [562, 226] on textarea "To enrich screen reader interactions, please activate Accessibility in Grammarl…" at bounding box center [692, 104] width 374 height 411
type textarea "h"
type textarea "x"
type textarea "hh"
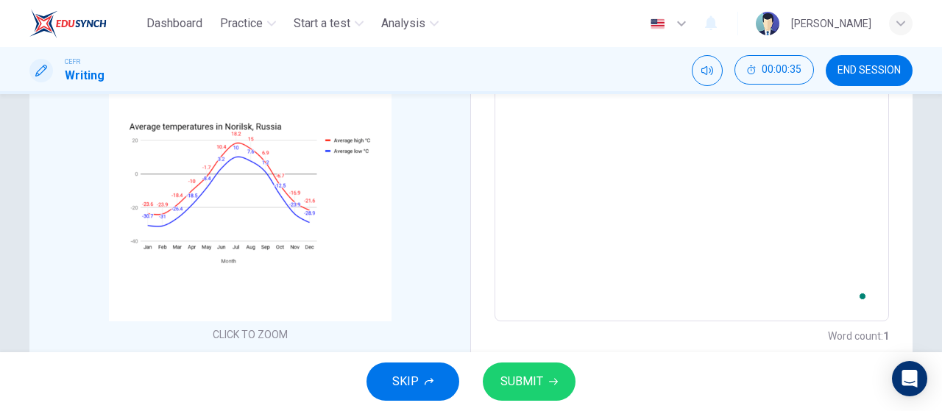
scroll to position [94, 0]
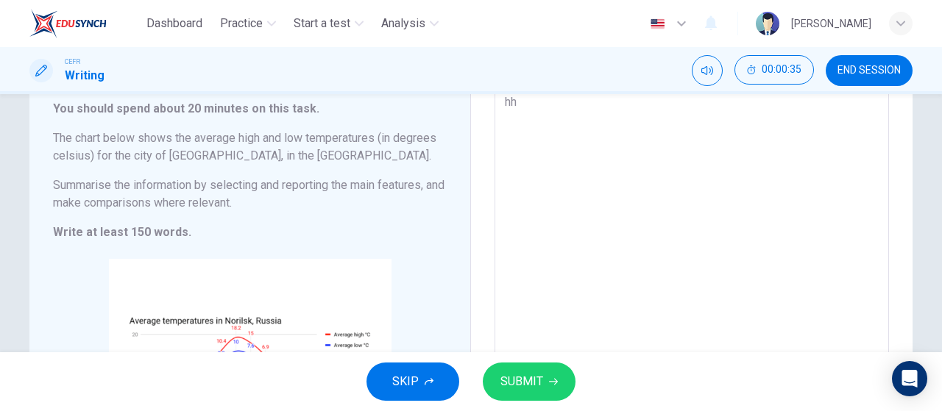
type textarea "x"
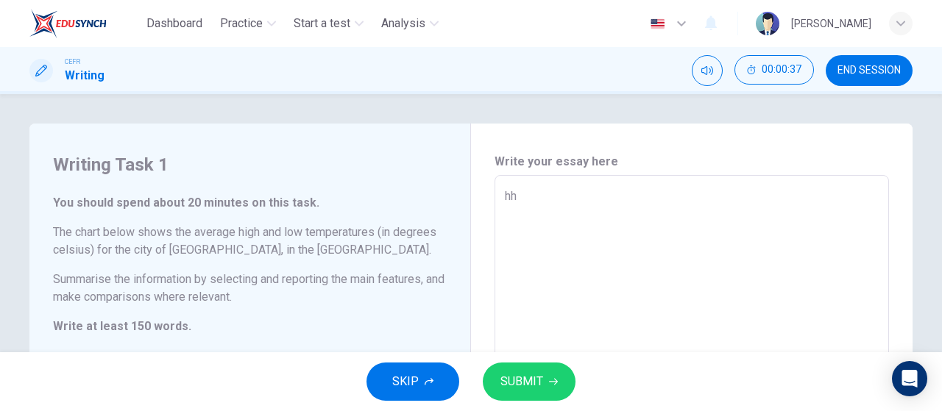
type textarea "hh"
click at [540, 389] on span "SUBMIT" at bounding box center [522, 382] width 43 height 21
type textarea "x"
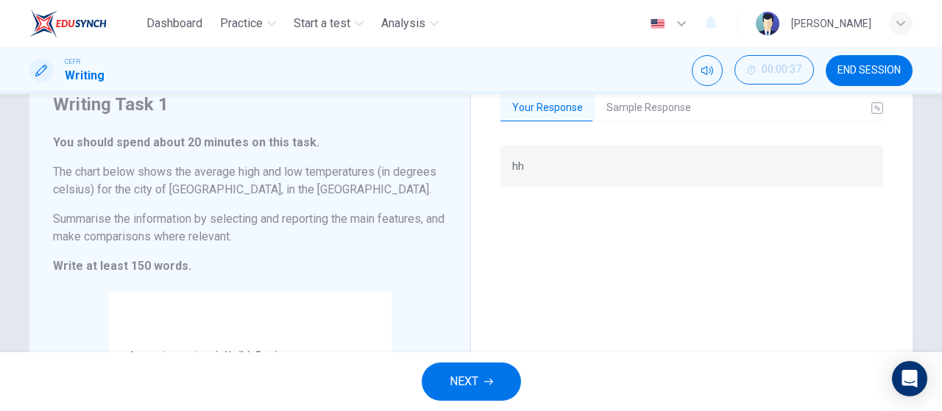
scroll to position [62, 0]
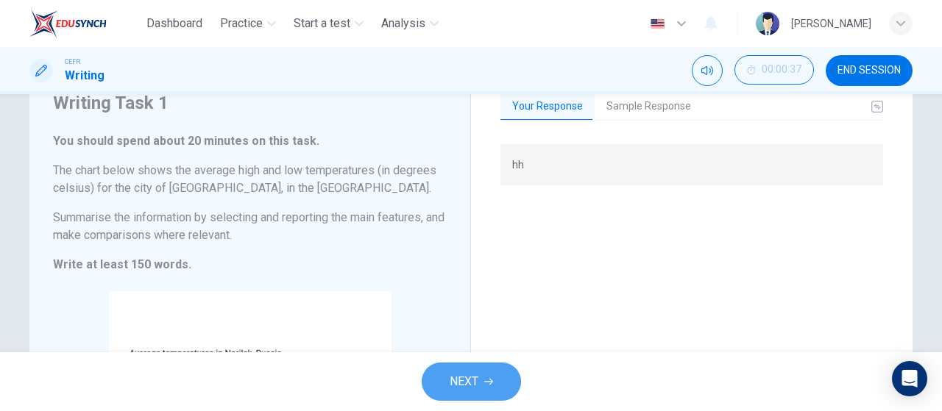
click at [464, 365] on button "NEXT" at bounding box center [471, 382] width 99 height 38
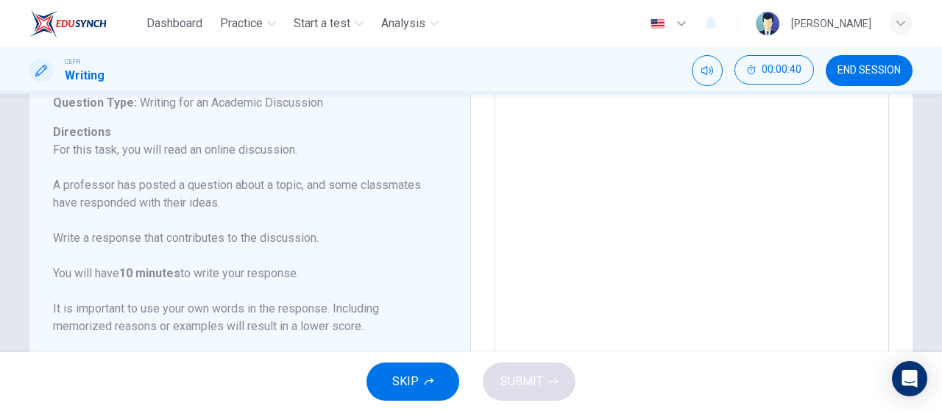
scroll to position [0, 0]
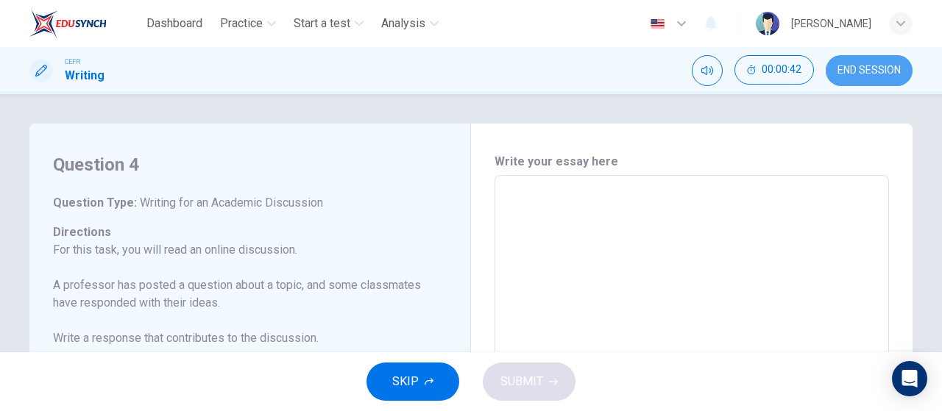
click at [848, 63] on button "END SESSION" at bounding box center [869, 70] width 87 height 31
